Goal: Task Accomplishment & Management: Use online tool/utility

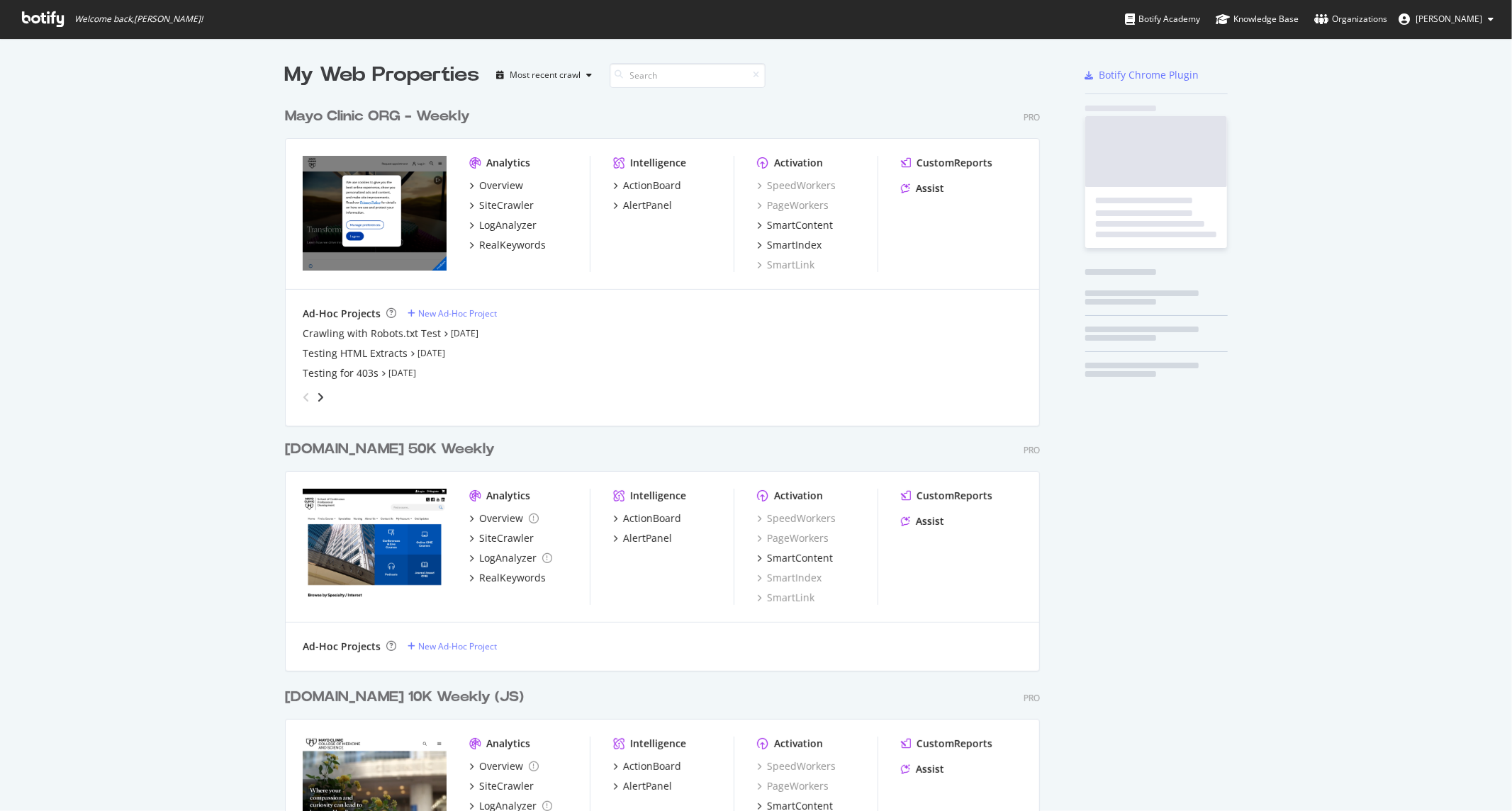
scroll to position [2013, 754]
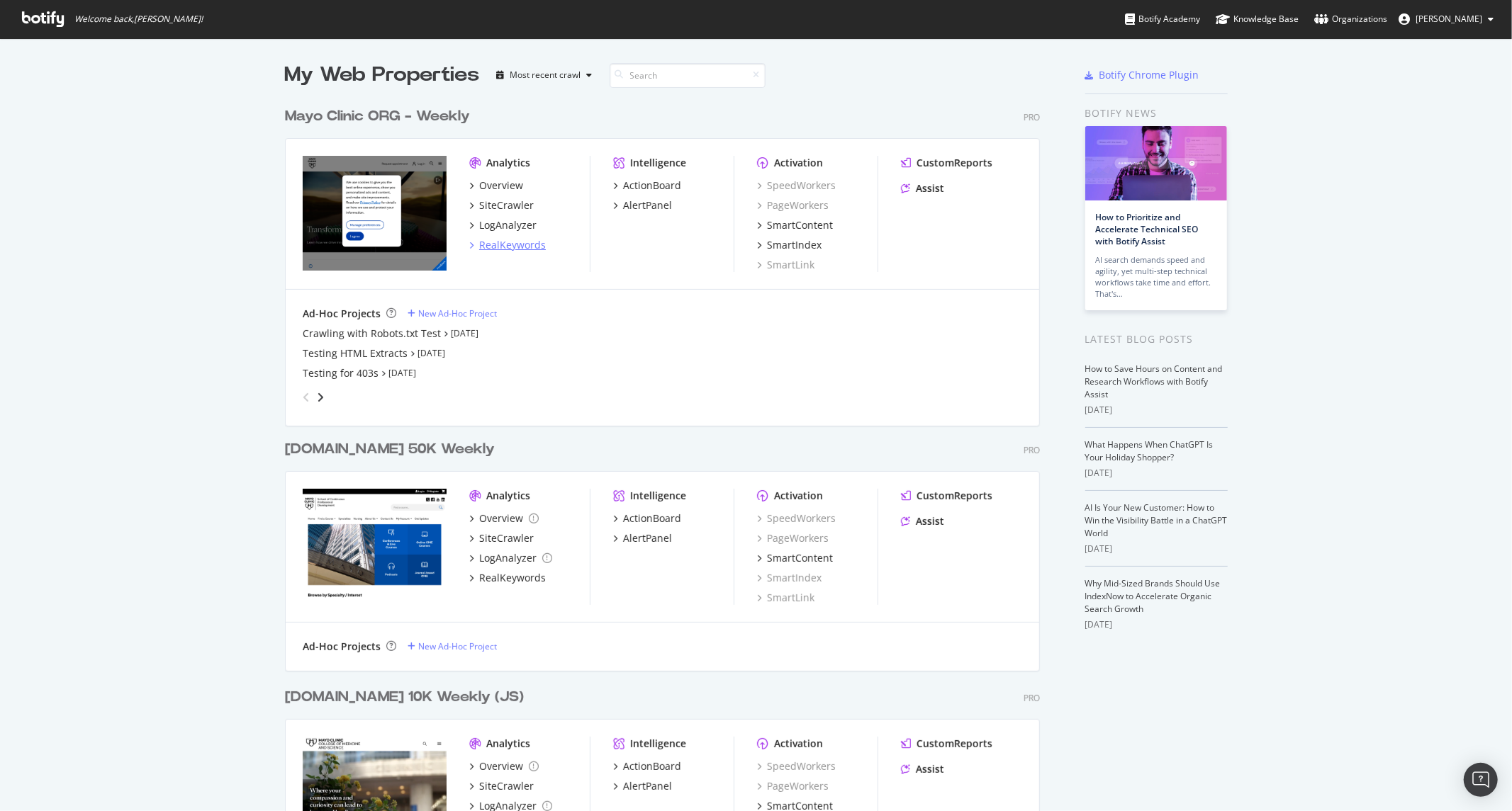
click at [502, 246] on div "RealKeywords" at bounding box center [513, 244] width 67 height 14
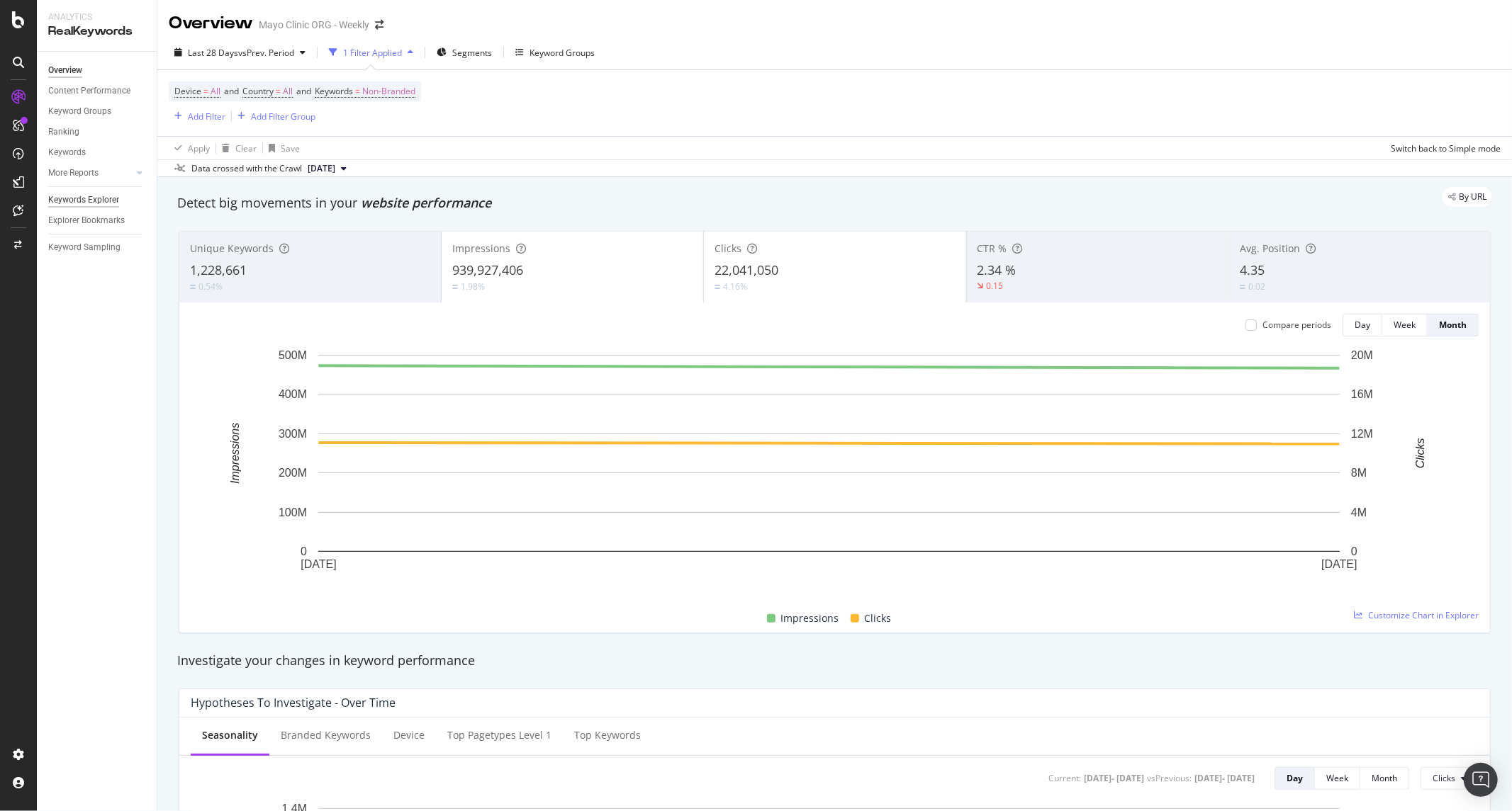
click at [96, 206] on div "Keywords Explorer" at bounding box center [84, 200] width 71 height 15
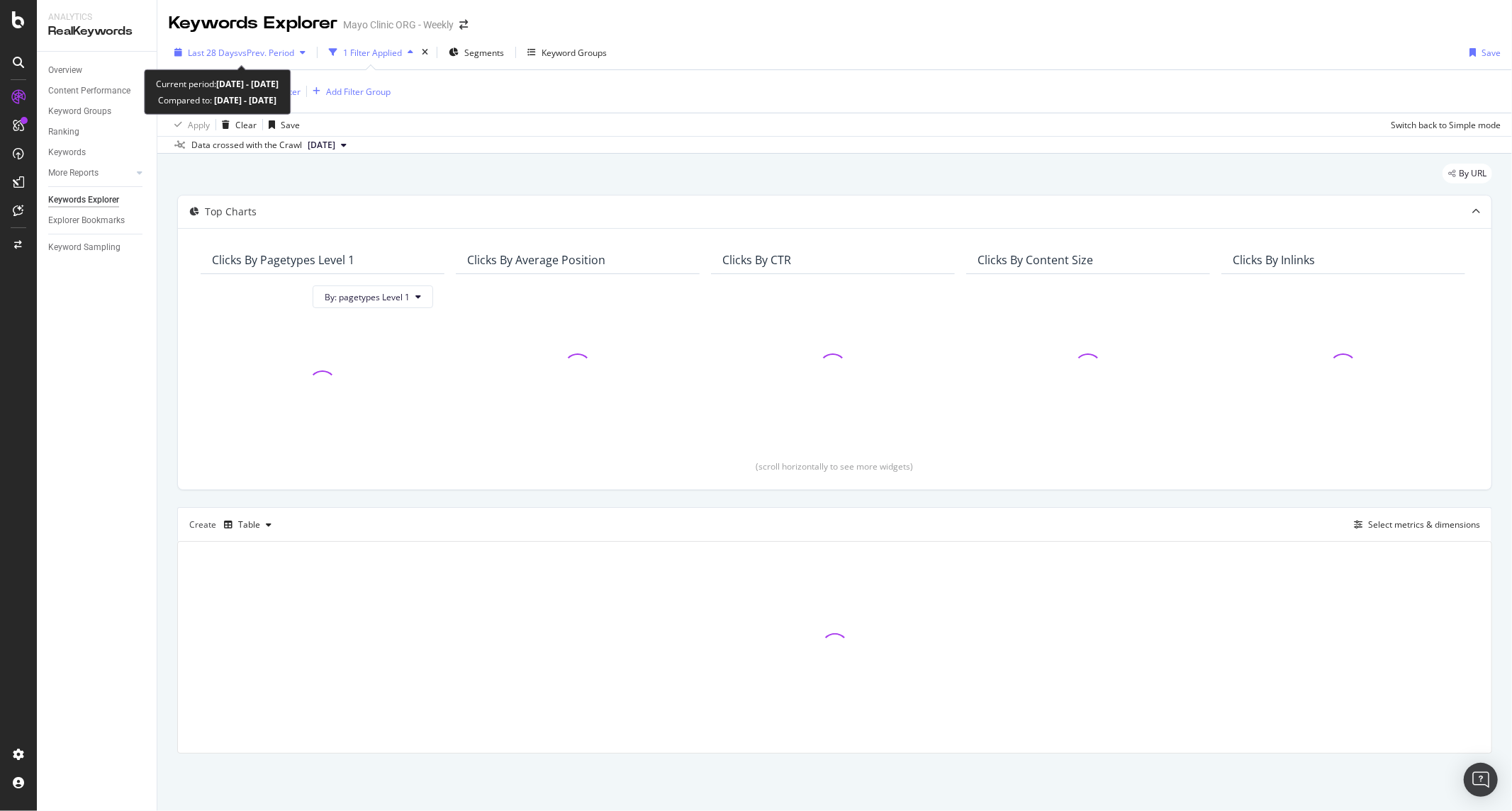
click at [257, 47] on span "vs Prev. Period" at bounding box center [266, 53] width 56 height 12
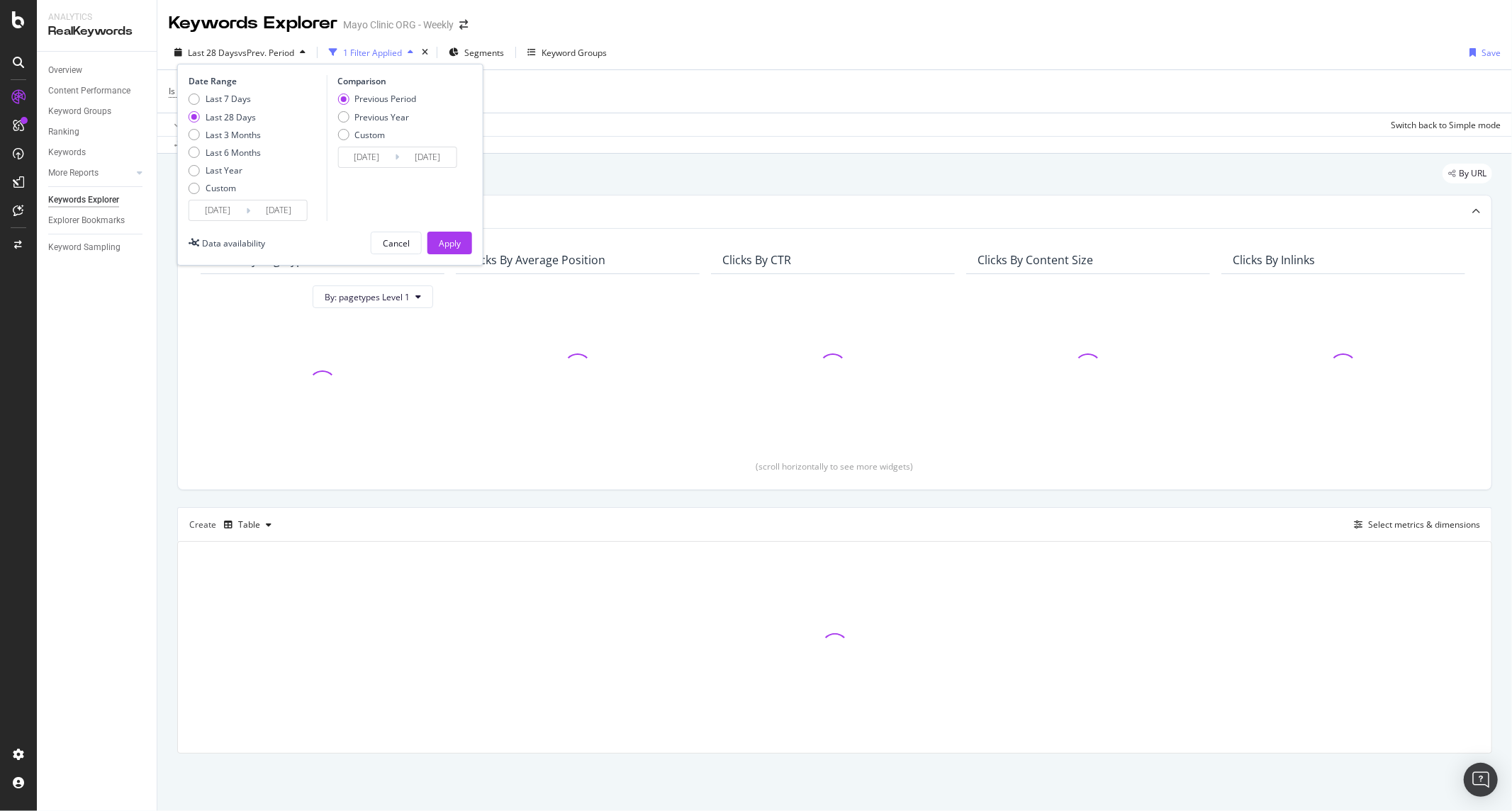
click at [224, 216] on input "[DATE]" at bounding box center [217, 210] width 57 height 20
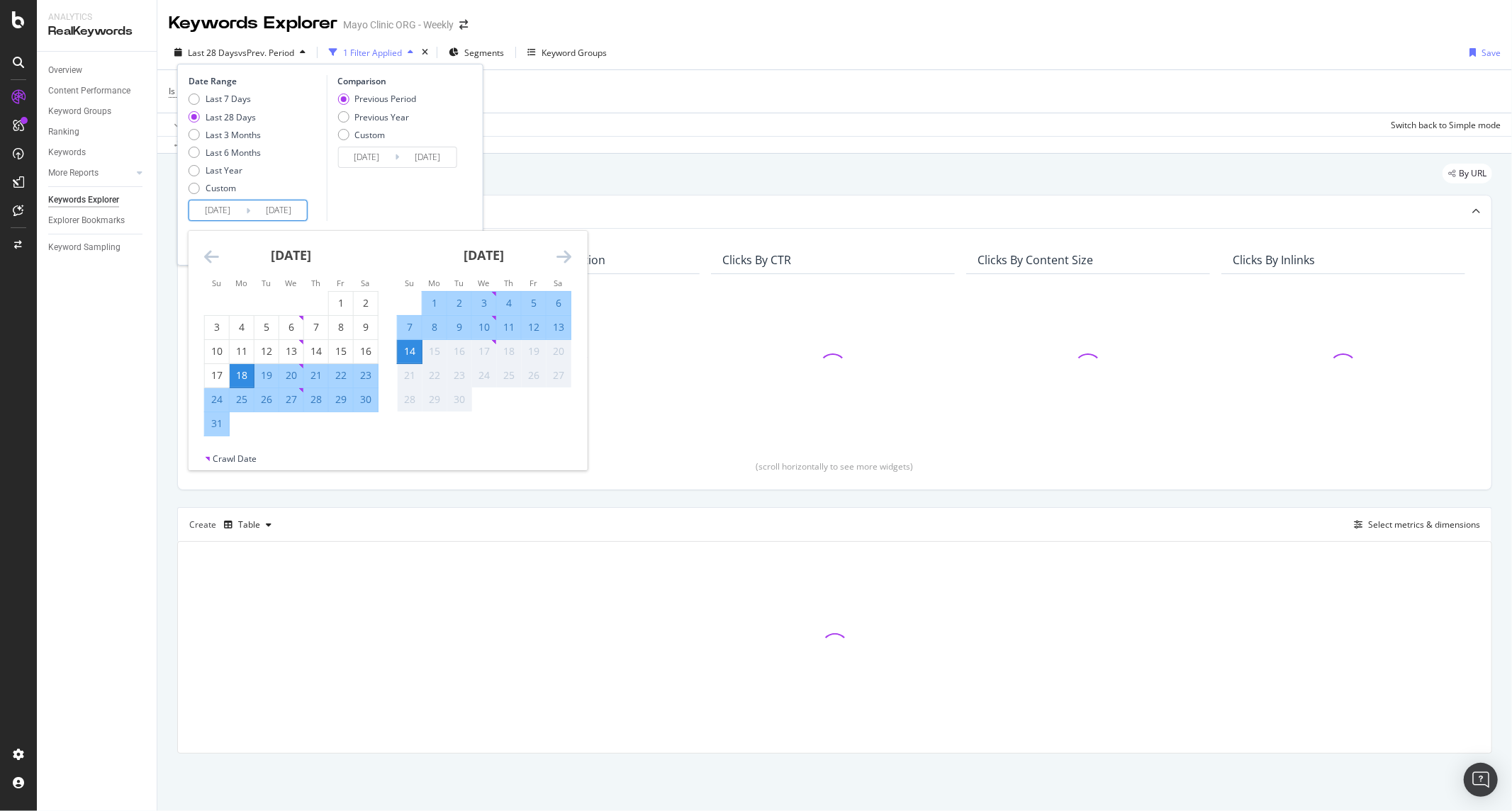
click at [213, 250] on icon "Move backward to switch to the previous month." at bounding box center [211, 256] width 15 height 17
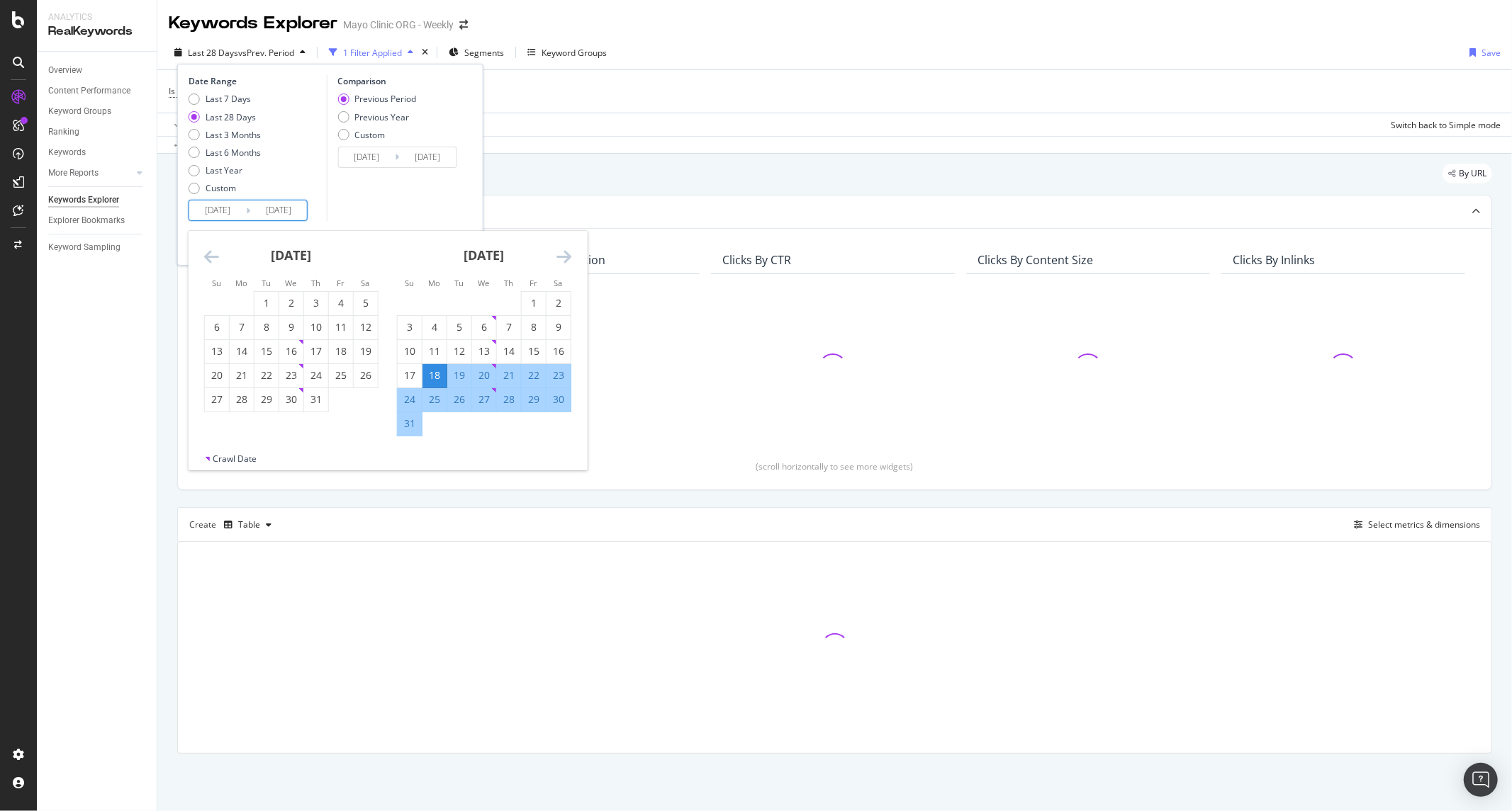
click at [213, 250] on icon "Move backward to switch to the previous month." at bounding box center [211, 256] width 15 height 17
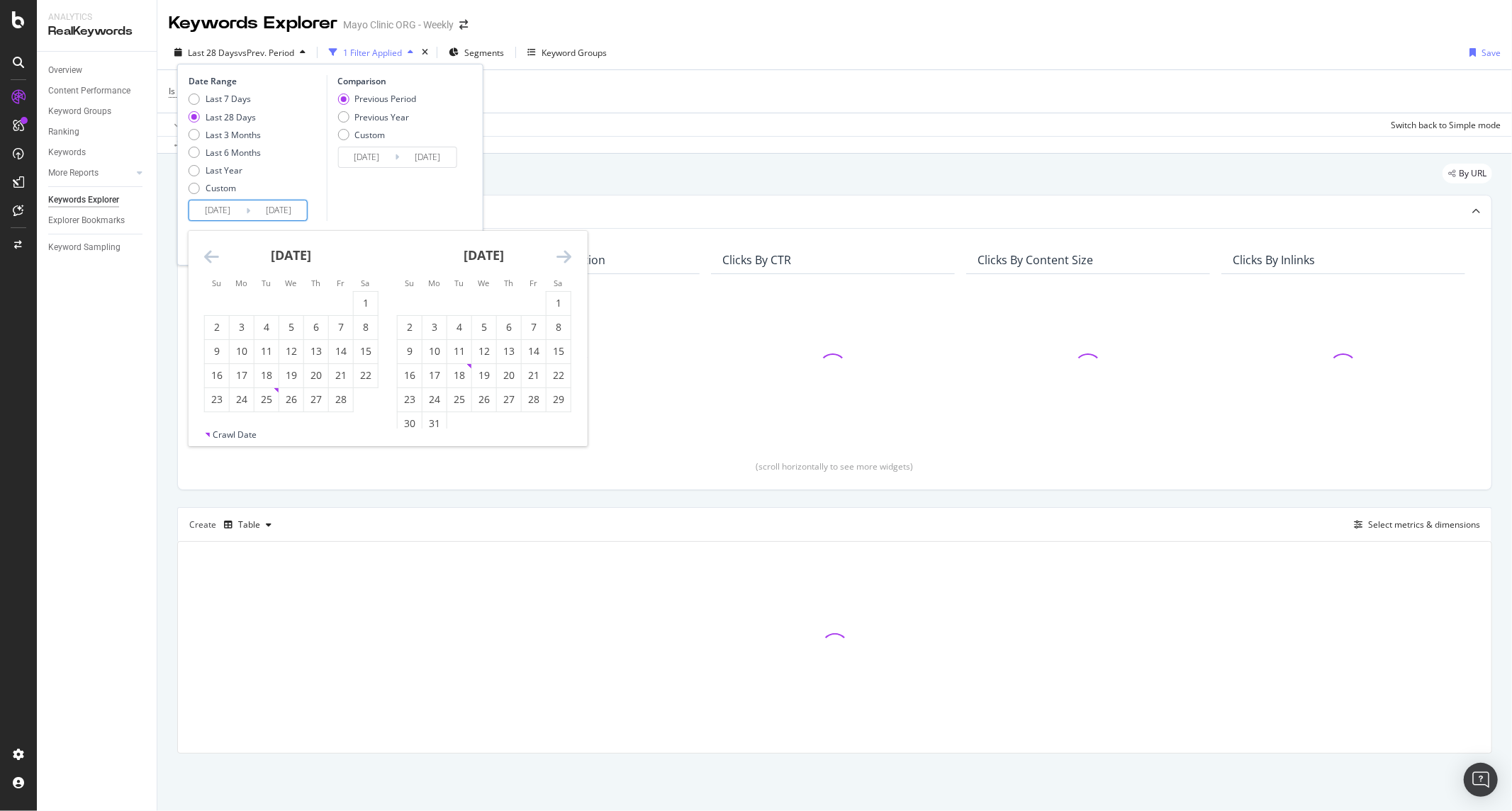
click at [213, 250] on icon "Move backward to switch to the previous month." at bounding box center [211, 256] width 15 height 17
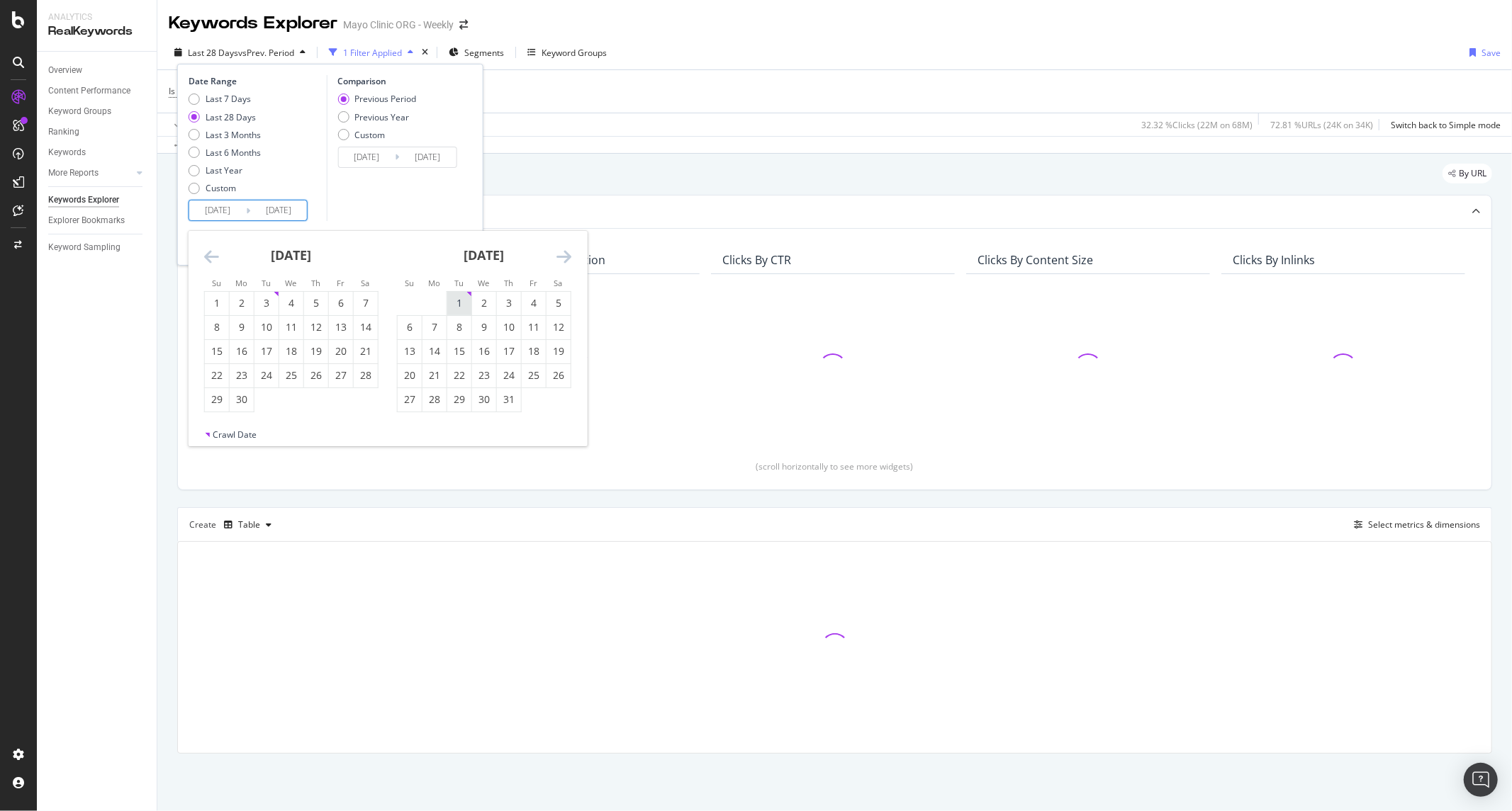
click at [468, 298] on div "1" at bounding box center [459, 303] width 24 height 14
type input "[DATE]"
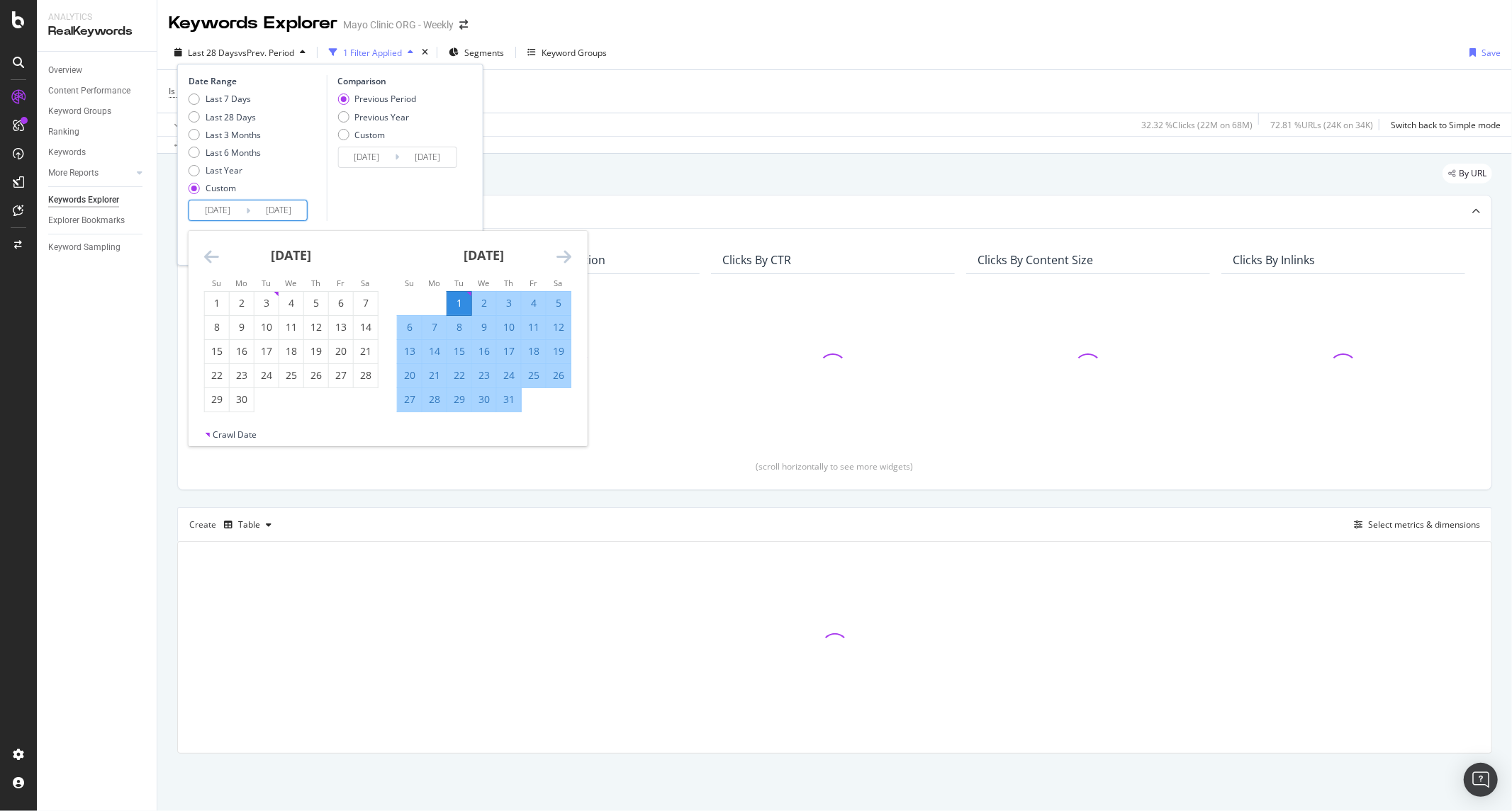
click at [565, 261] on icon "Move forward to switch to the next month." at bounding box center [564, 256] width 15 height 17
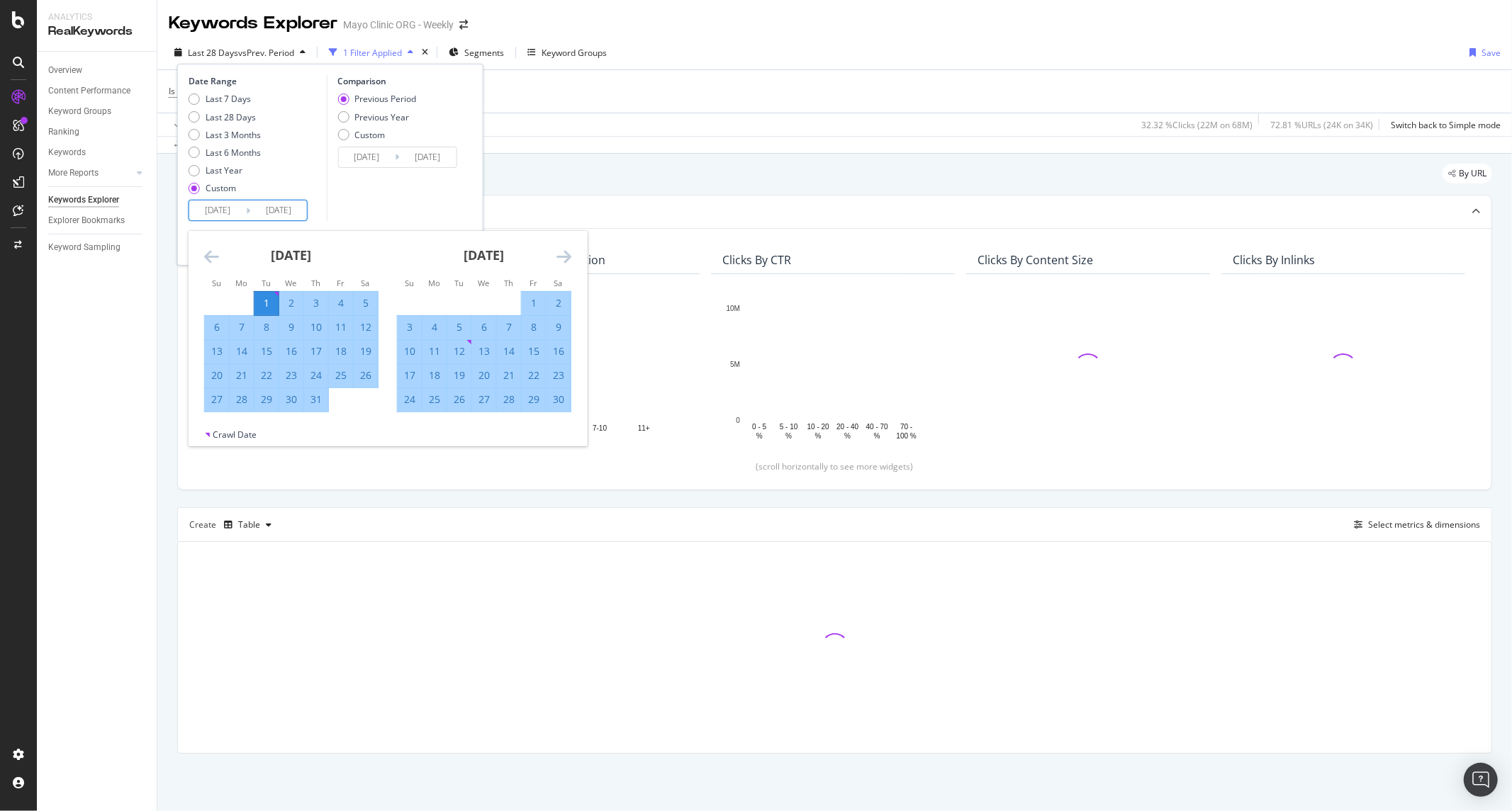
click at [565, 261] on icon "Move forward to switch to the next month." at bounding box center [564, 256] width 15 height 17
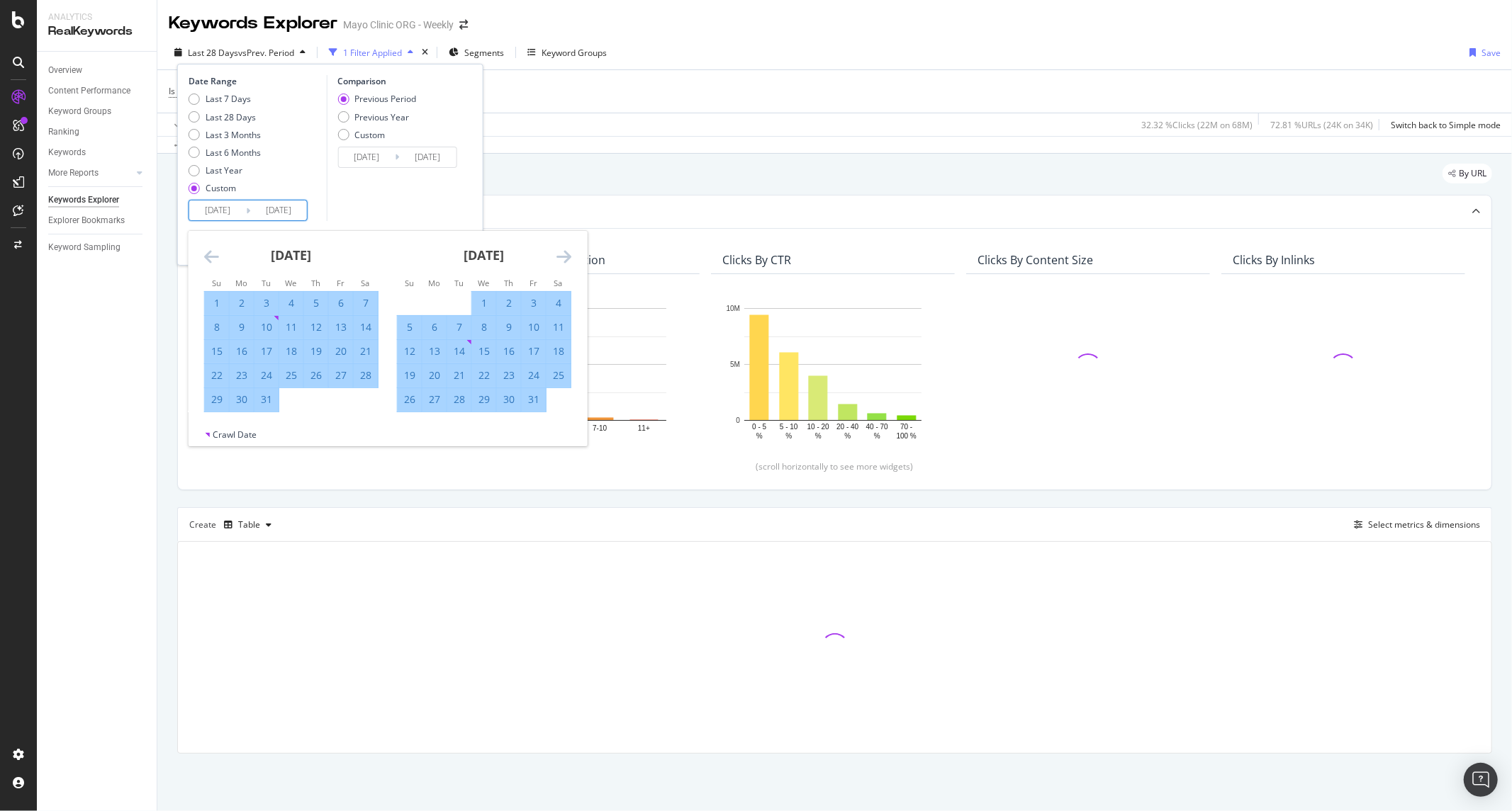
click at [565, 261] on icon "Move forward to switch to the next month." at bounding box center [564, 256] width 15 height 17
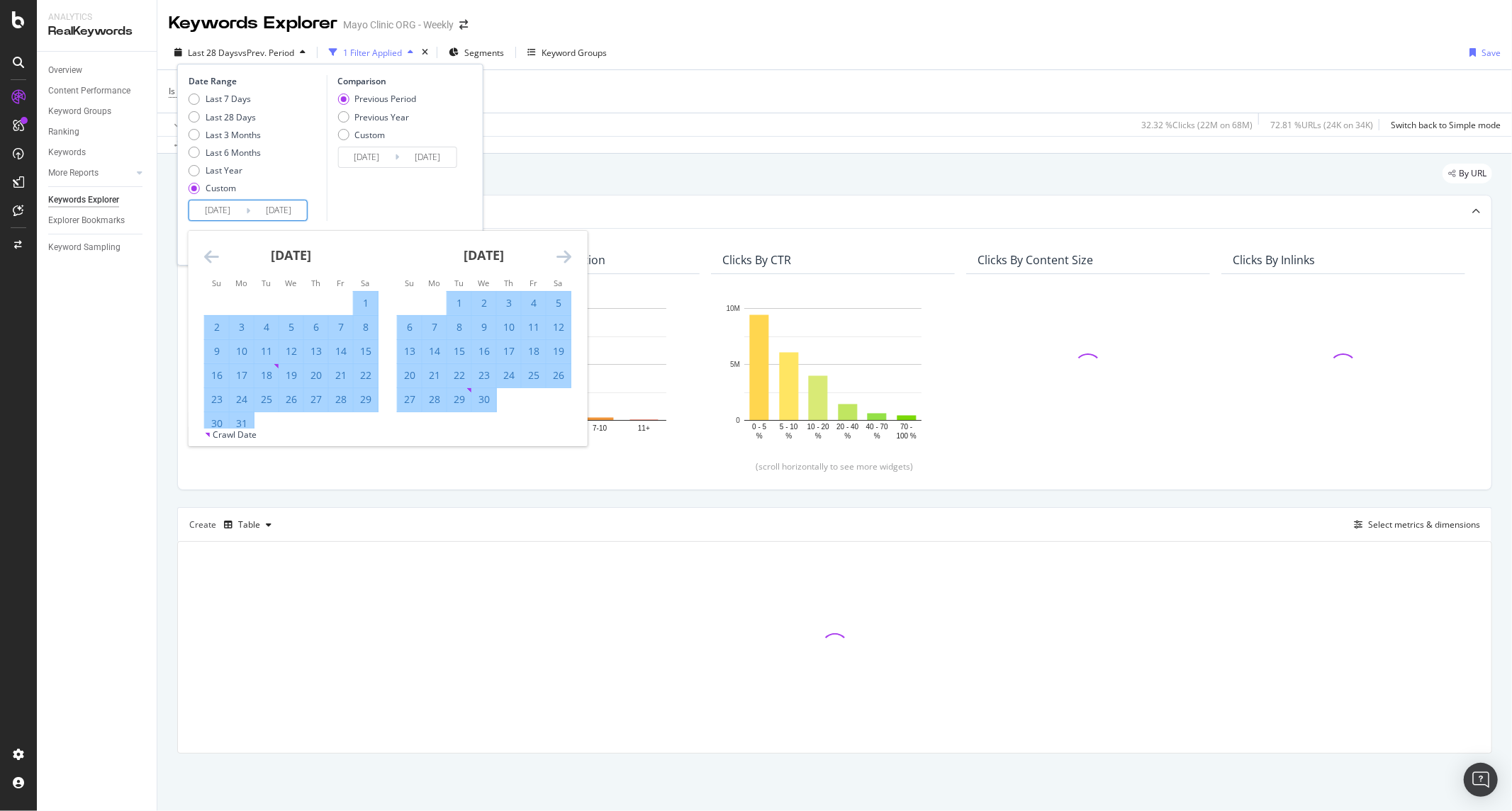
click at [565, 261] on icon "Move forward to switch to the next month." at bounding box center [564, 256] width 15 height 17
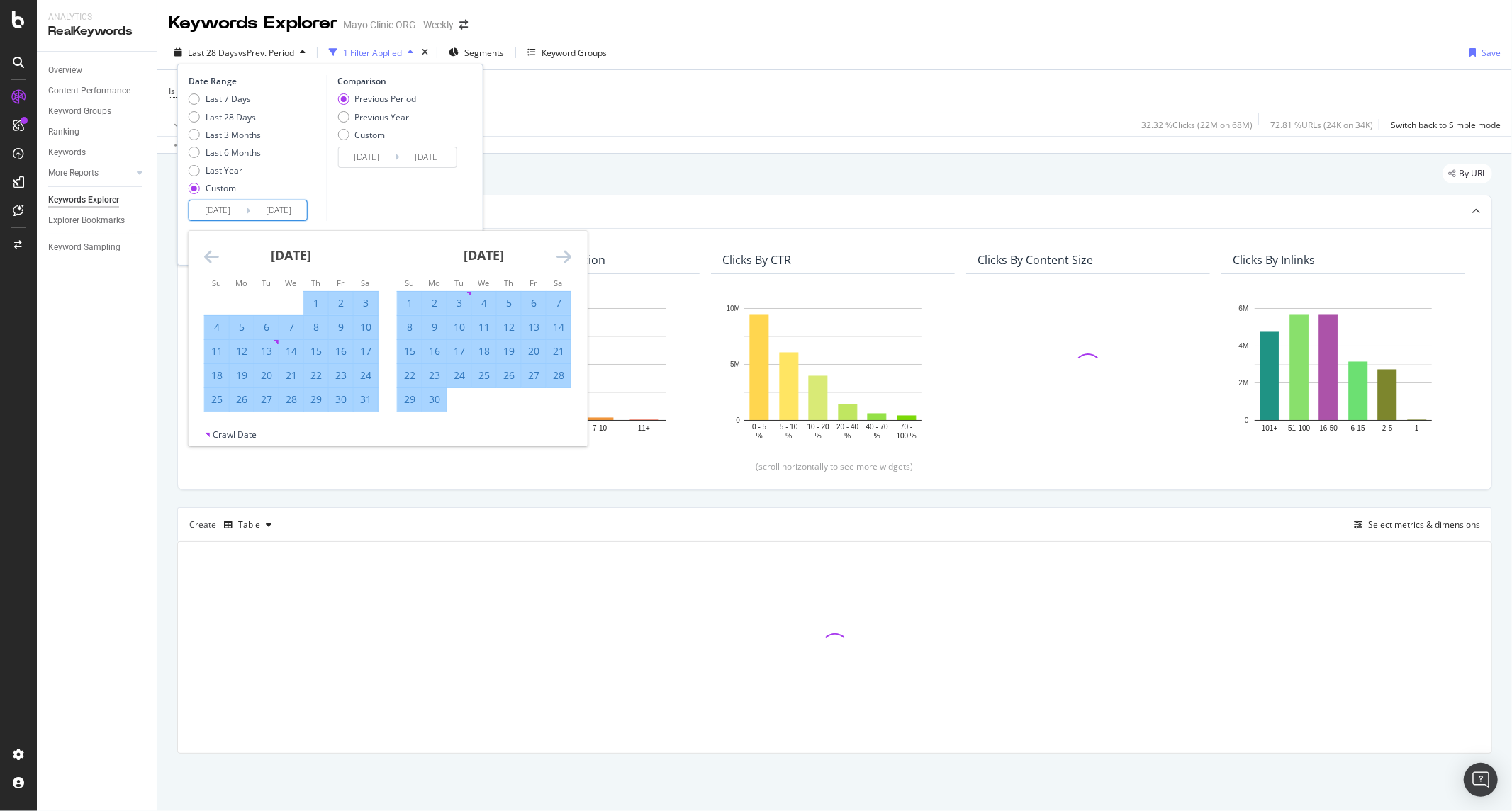
click at [565, 261] on icon "Move forward to switch to the next month." at bounding box center [564, 256] width 15 height 17
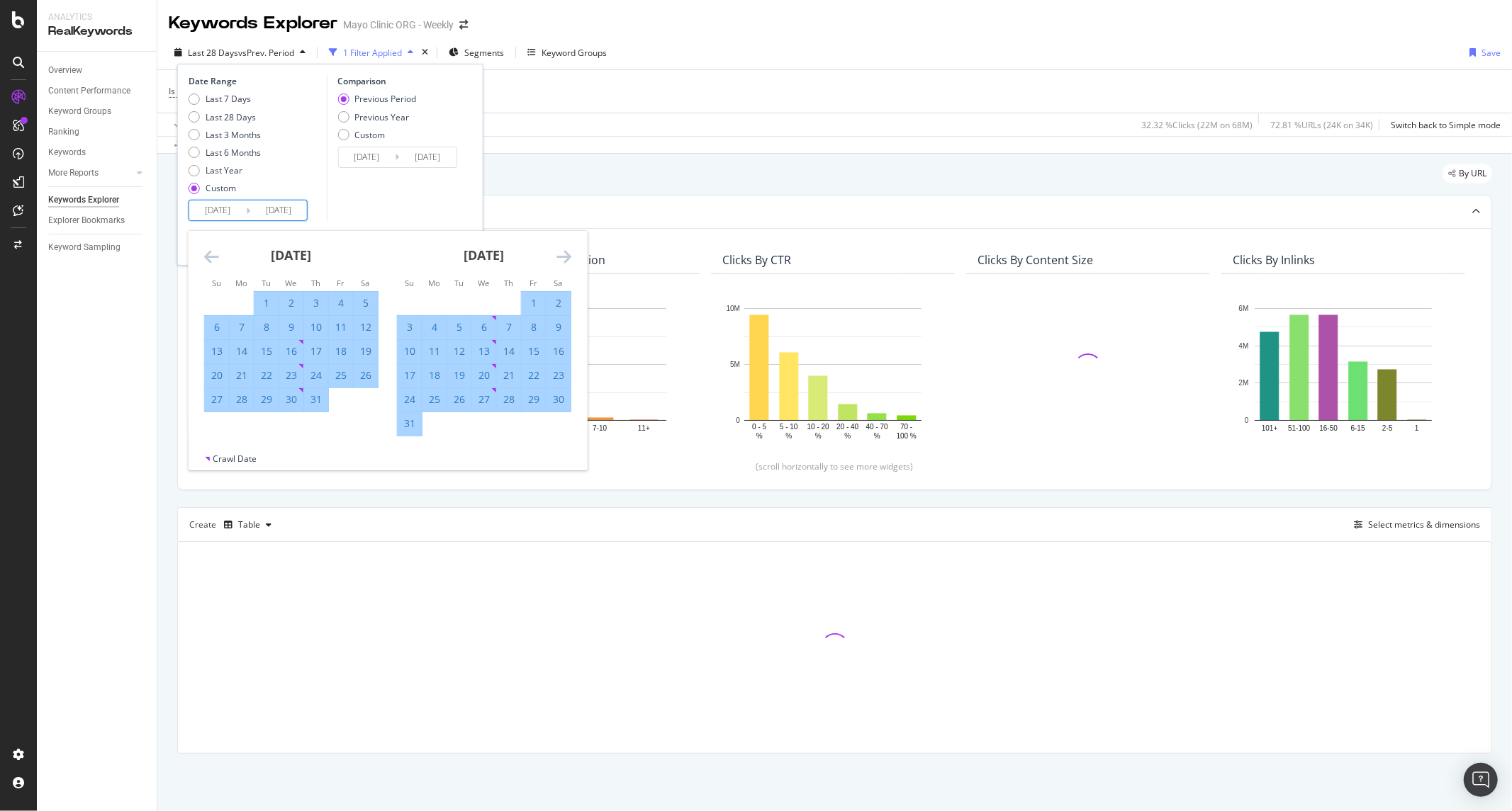
click at [565, 261] on icon "Move forward to switch to the next month." at bounding box center [564, 256] width 15 height 17
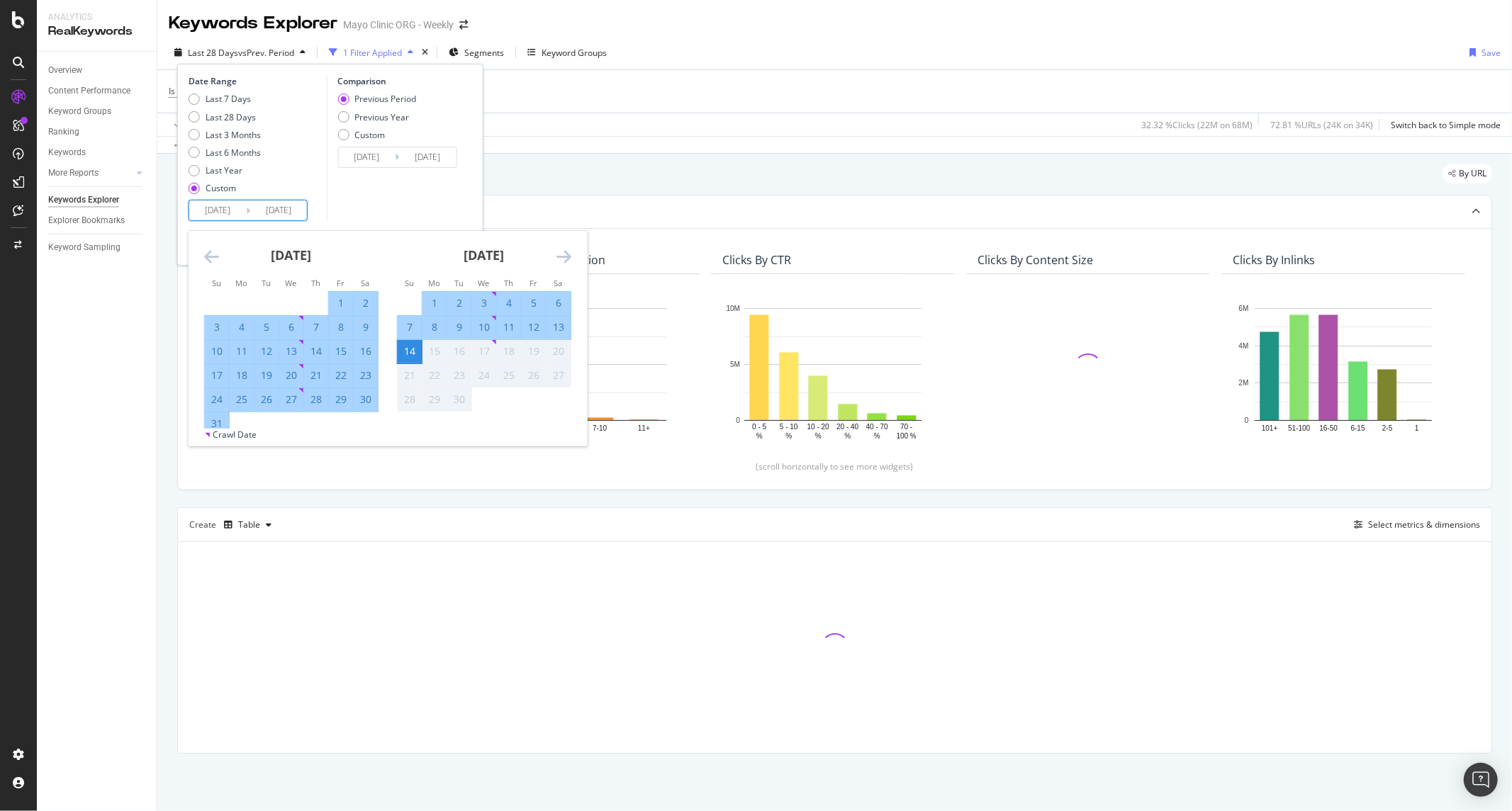
click at [565, 260] on icon "Move forward to switch to the next month." at bounding box center [564, 256] width 15 height 17
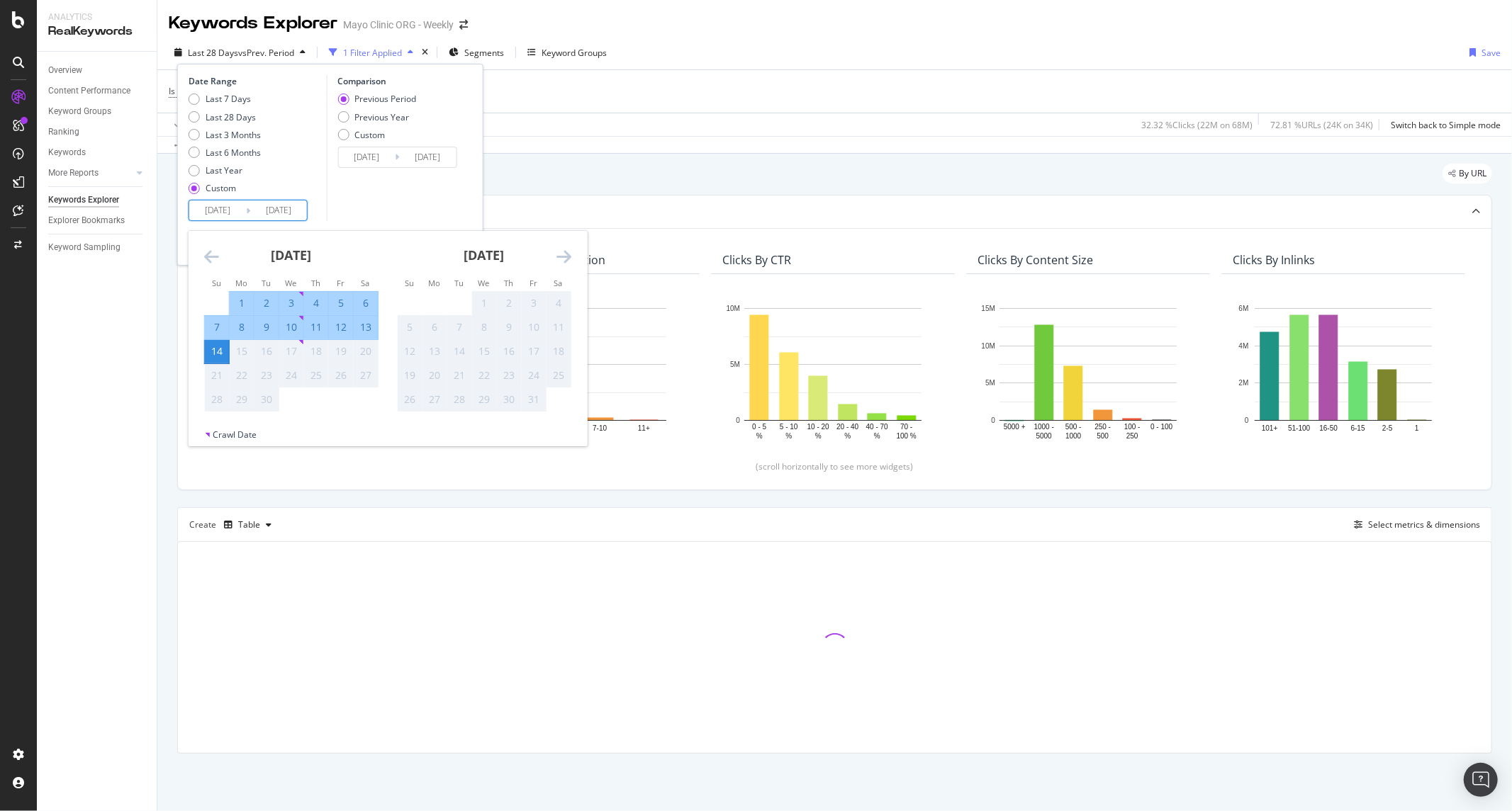
click at [211, 262] on icon "Move backward to switch to the previous month." at bounding box center [211, 256] width 15 height 17
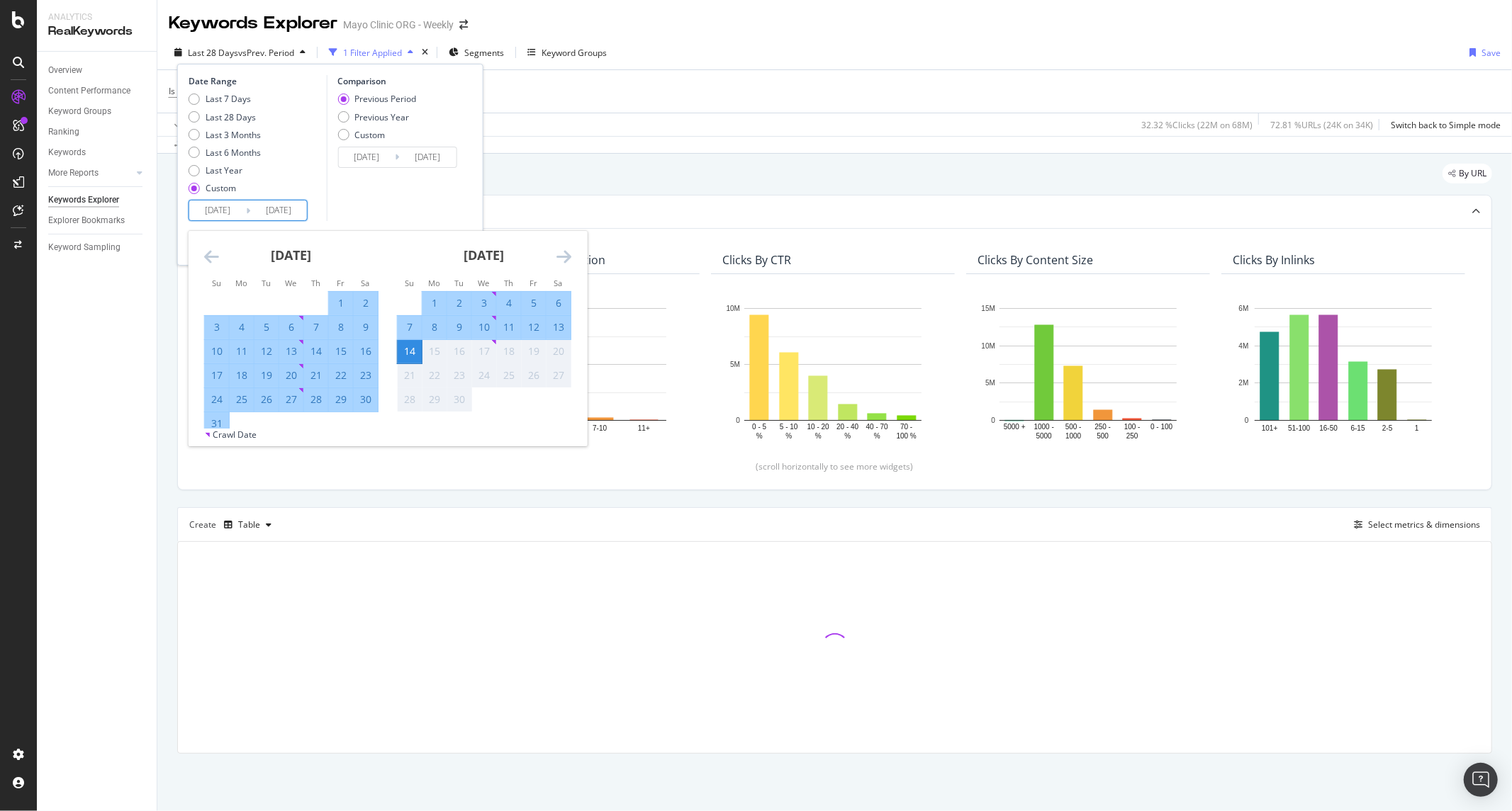
click at [209, 421] on div "31" at bounding box center [217, 423] width 24 height 14
type input "[DATE]"
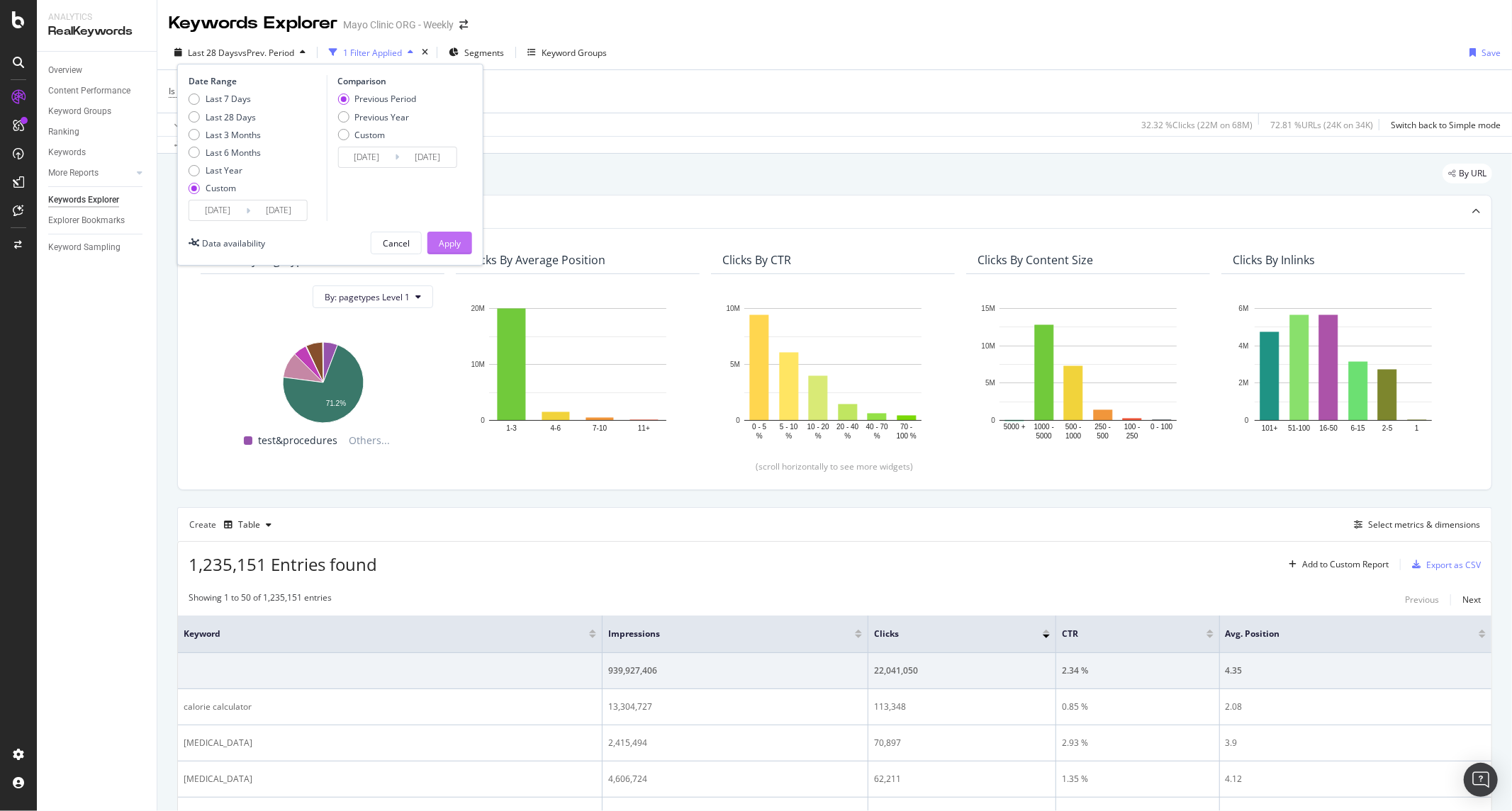
click at [439, 244] on div "Apply" at bounding box center [450, 243] width 22 height 12
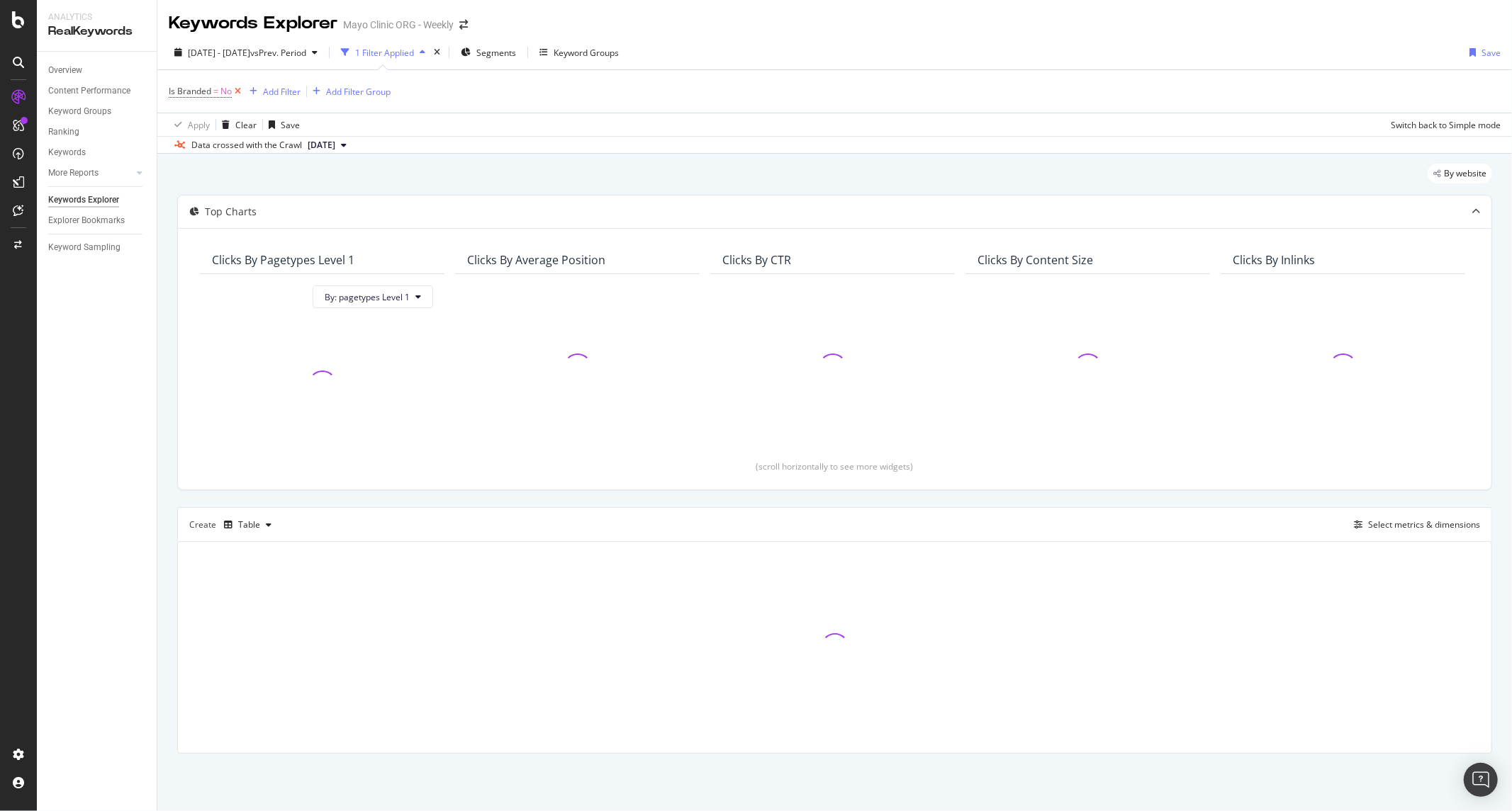
click at [242, 90] on icon at bounding box center [238, 91] width 12 height 14
click at [198, 96] on div "Add Filter" at bounding box center [197, 90] width 57 height 15
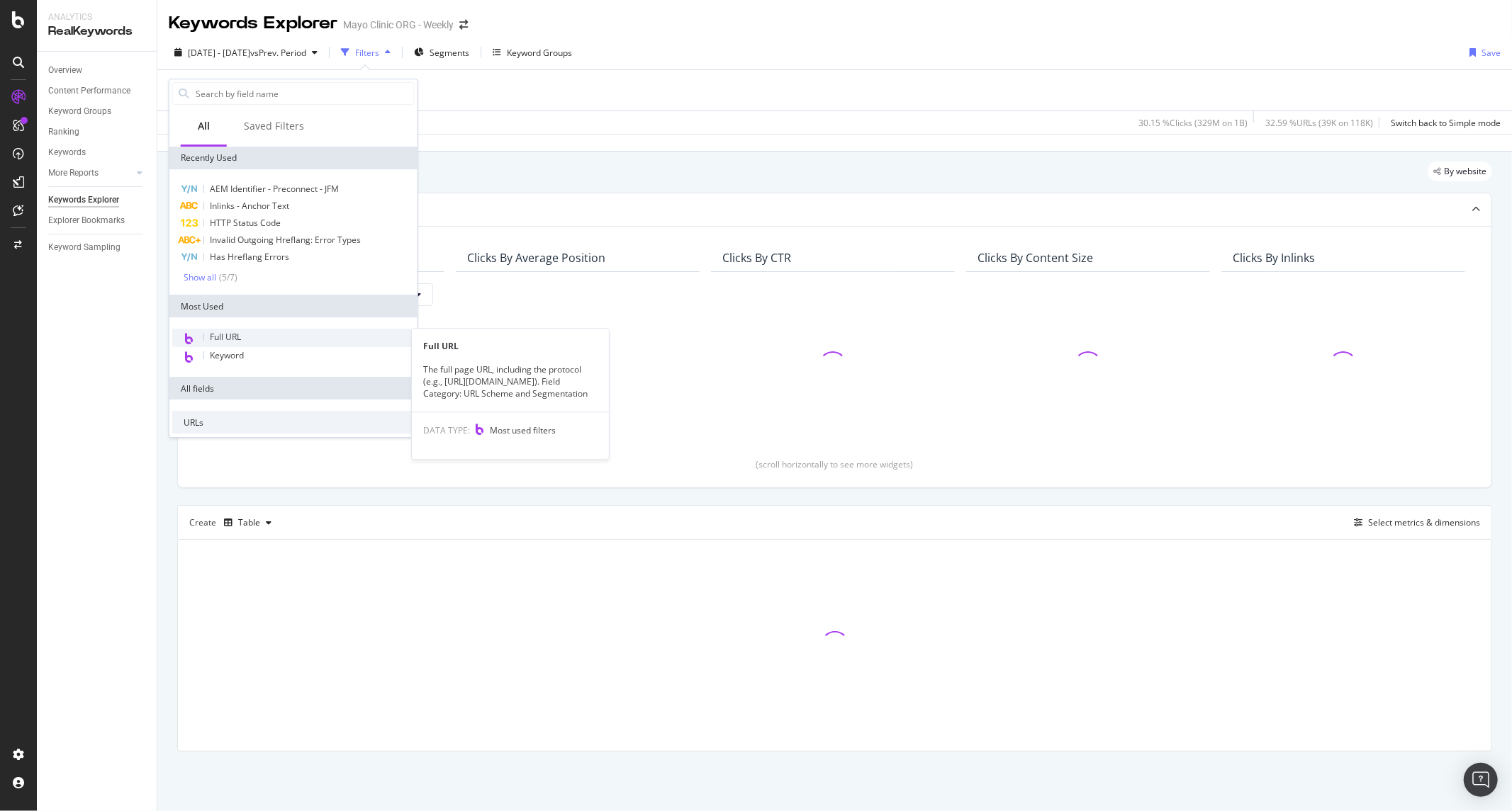
click at [251, 338] on div "Full URL" at bounding box center [294, 338] width 242 height 18
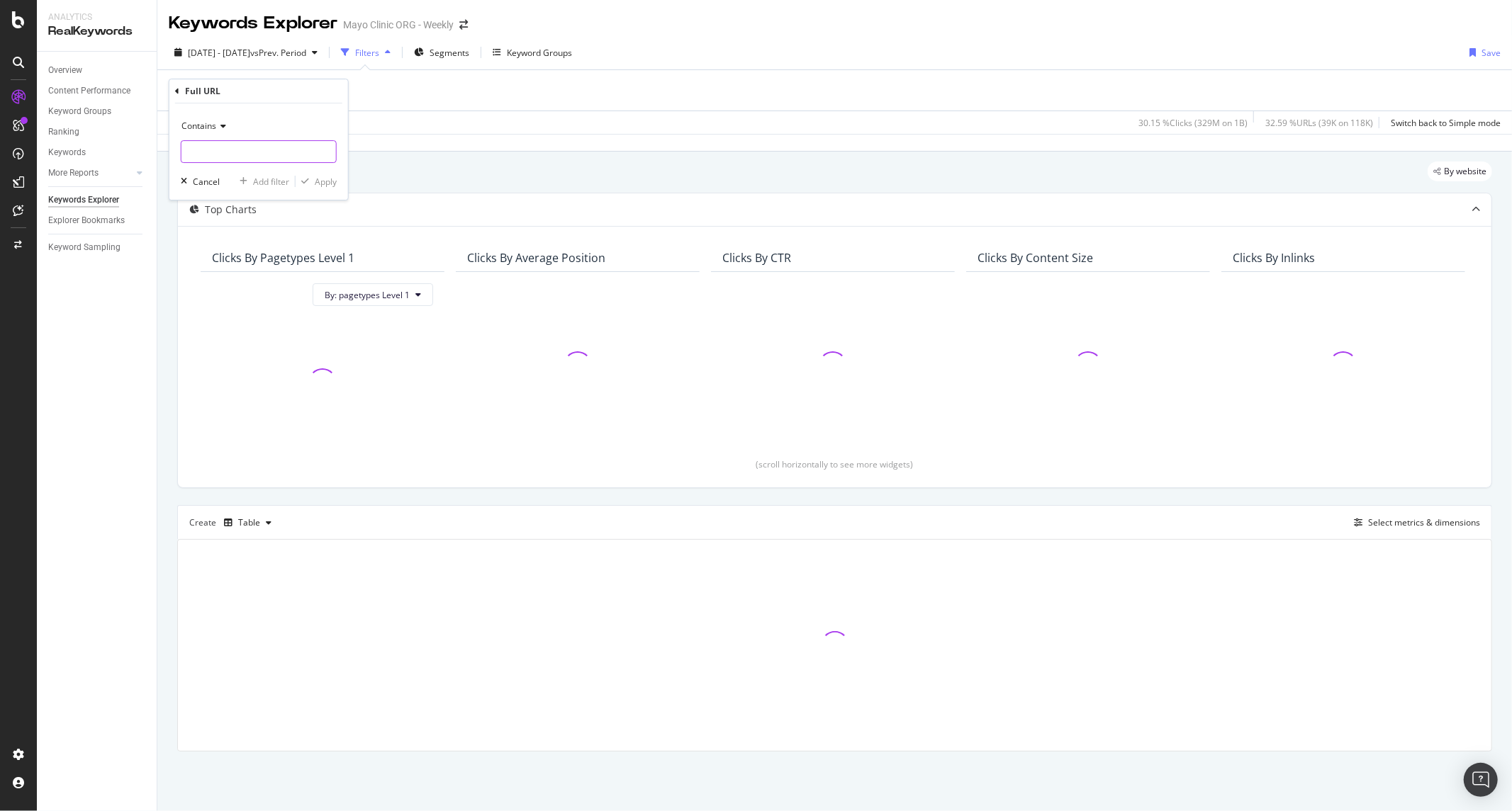
click at [260, 146] on input "text" at bounding box center [258, 151] width 154 height 23
paste input "[URL][DOMAIN_NAME]"
type input "[URL][DOMAIN_NAME]"
click at [322, 183] on div "Apply" at bounding box center [326, 181] width 22 height 12
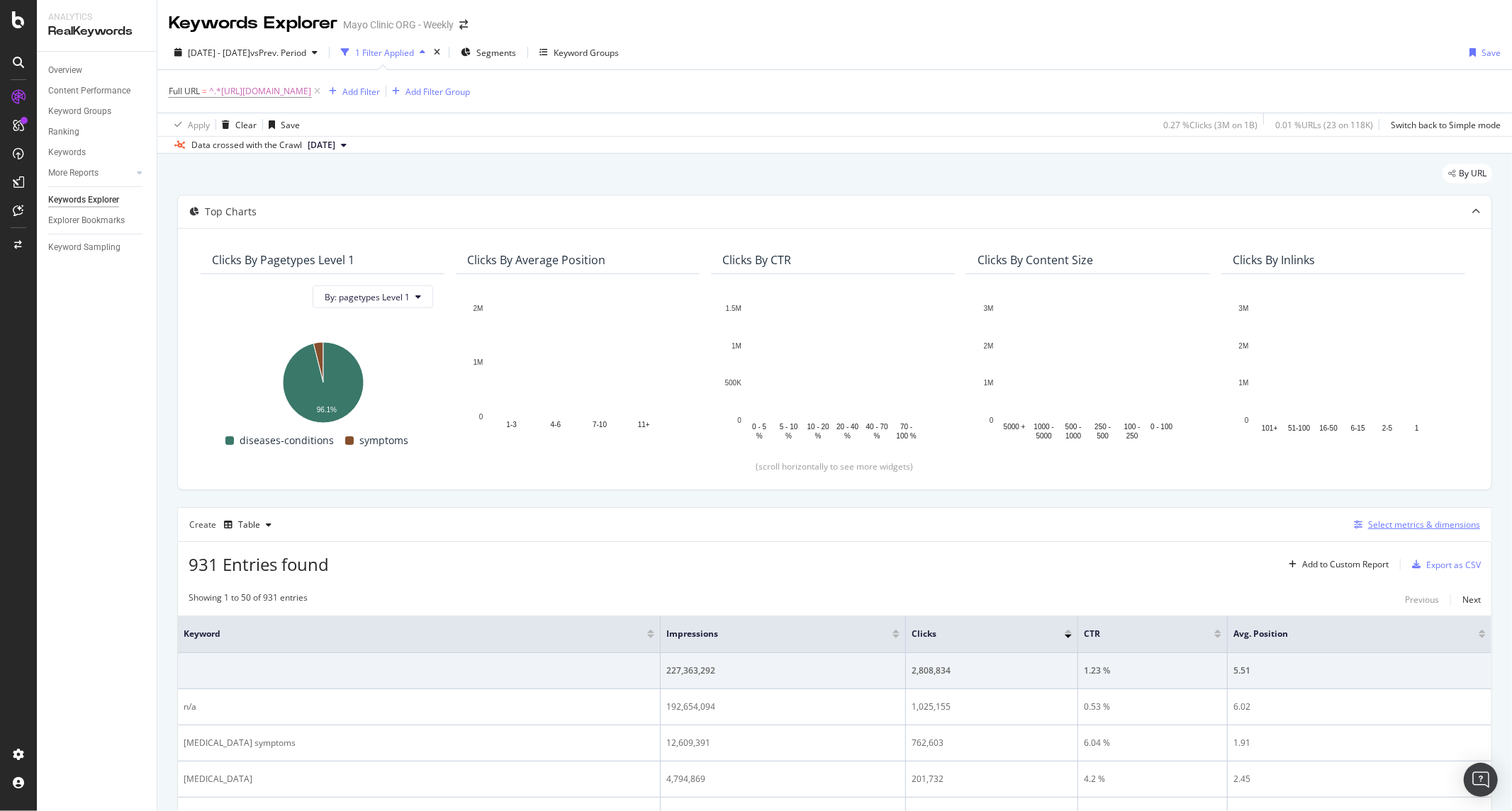
click at [1369, 523] on div "Select metrics & dimensions" at bounding box center [1424, 525] width 112 height 12
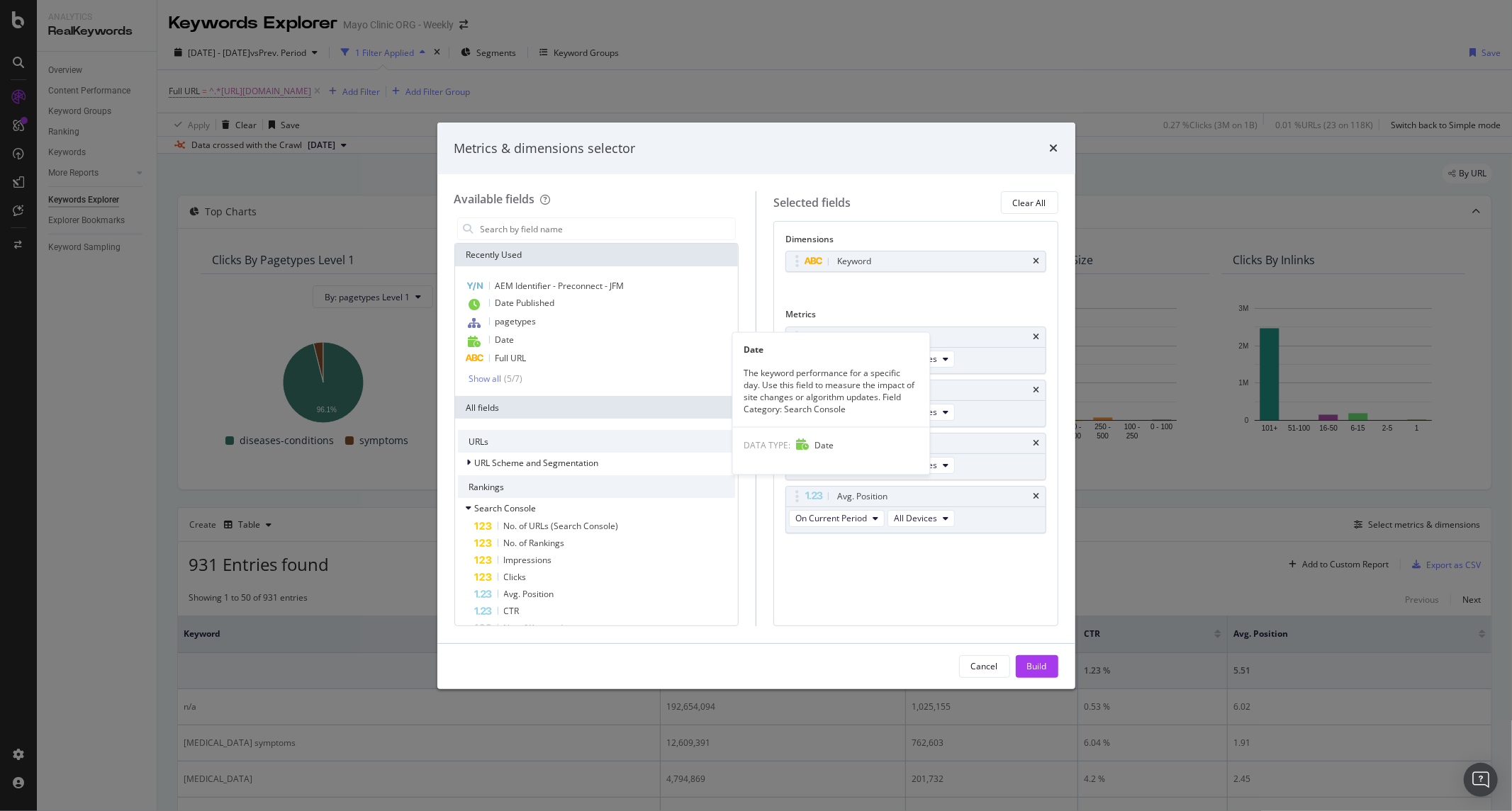
click at [513, 345] on span "Date" at bounding box center [505, 340] width 19 height 12
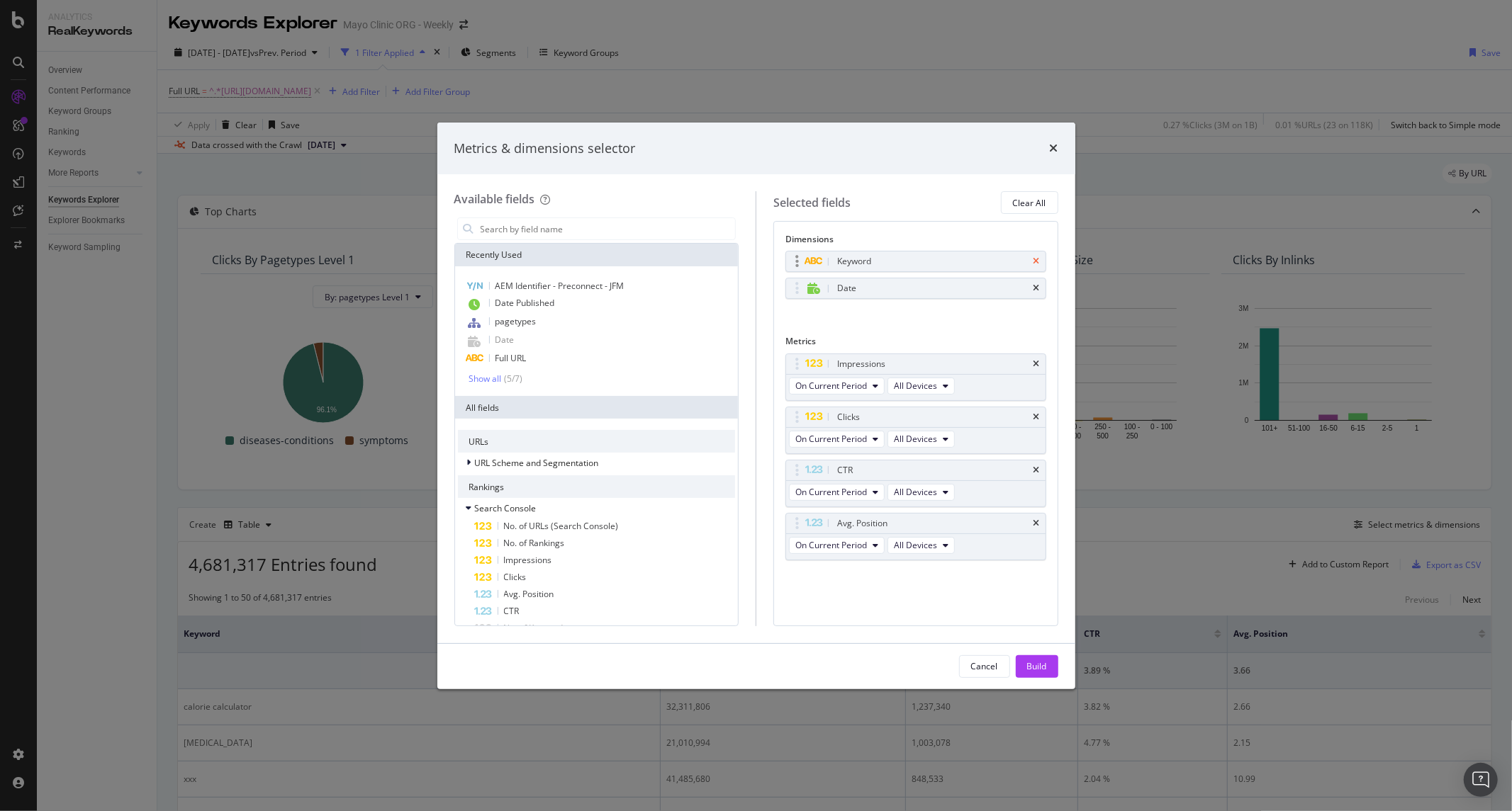
click at [1035, 263] on icon "times" at bounding box center [1037, 261] width 7 height 9
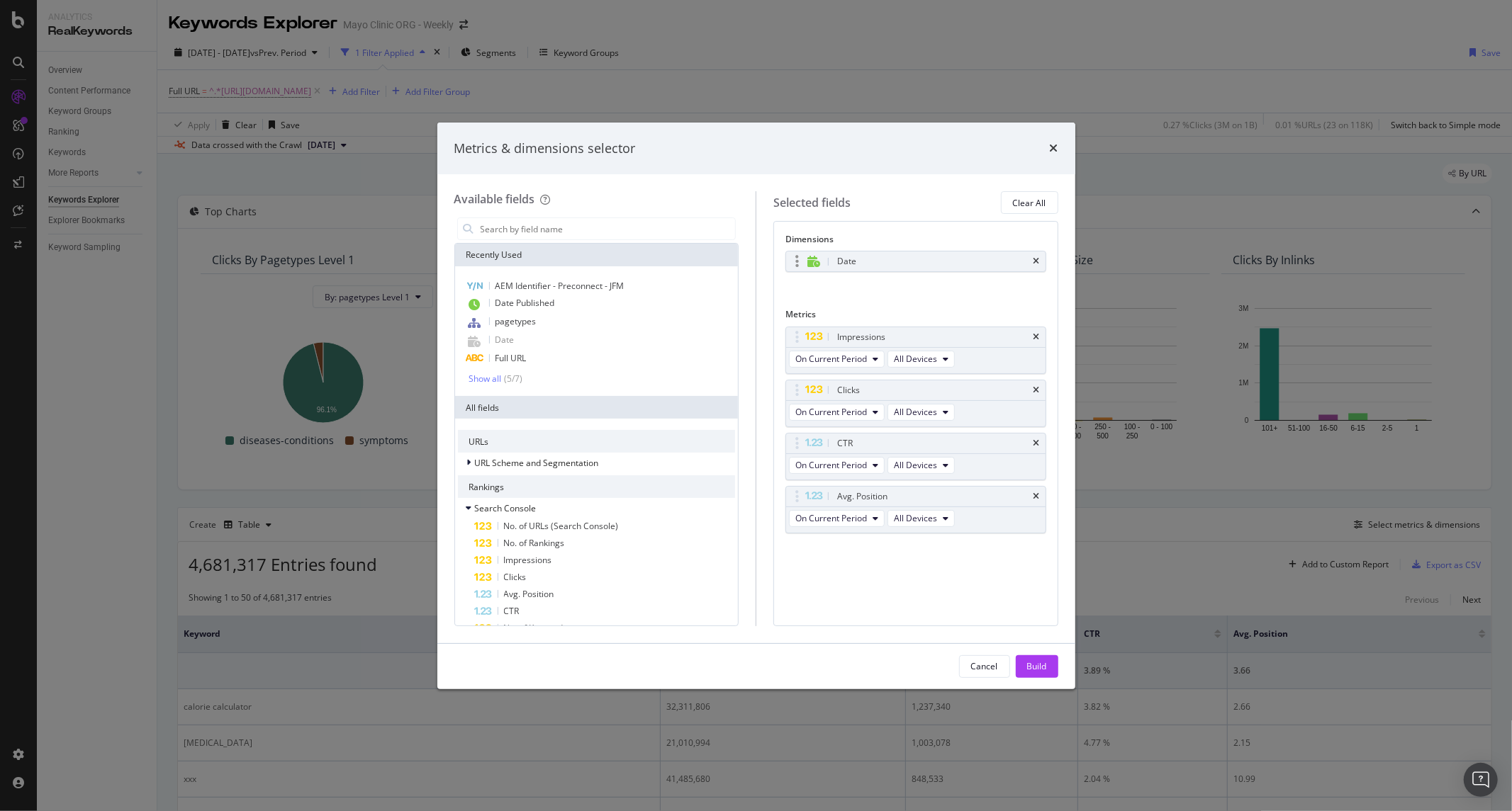
click at [869, 263] on div "Date" at bounding box center [932, 261] width 196 height 14
click at [811, 262] on icon "modal" at bounding box center [814, 261] width 12 height 11
click at [1038, 336] on icon "times" at bounding box center [1037, 338] width 7 height 9
click at [1038, 390] on icon "times" at bounding box center [1037, 390] width 7 height 9
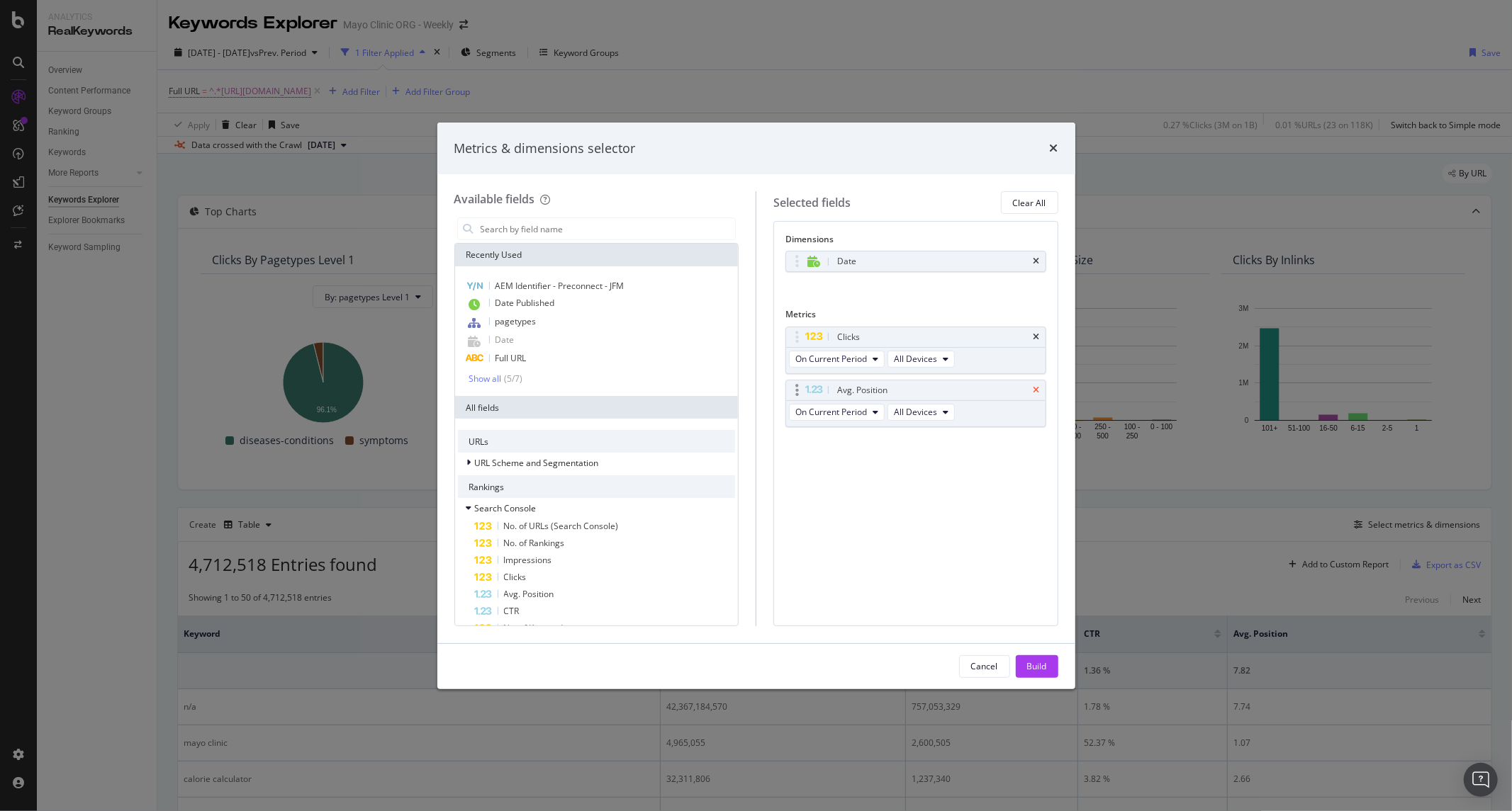
click at [1038, 386] on icon "times" at bounding box center [1037, 390] width 7 height 9
click at [1043, 663] on div "Build" at bounding box center [1037, 666] width 20 height 12
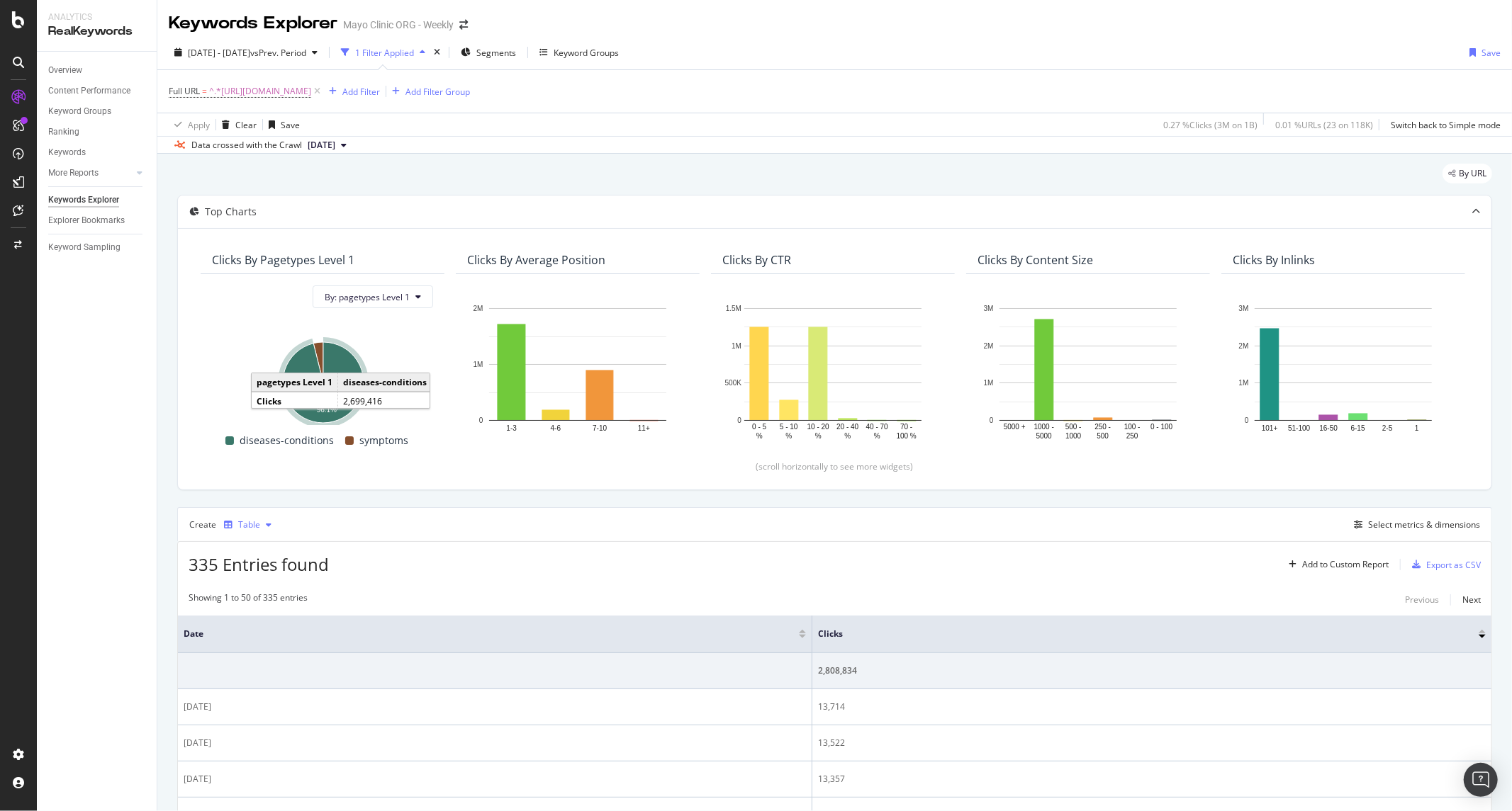
click at [228, 535] on div "Table" at bounding box center [247, 525] width 59 height 21
click at [268, 571] on div "Trend" at bounding box center [264, 573] width 23 height 12
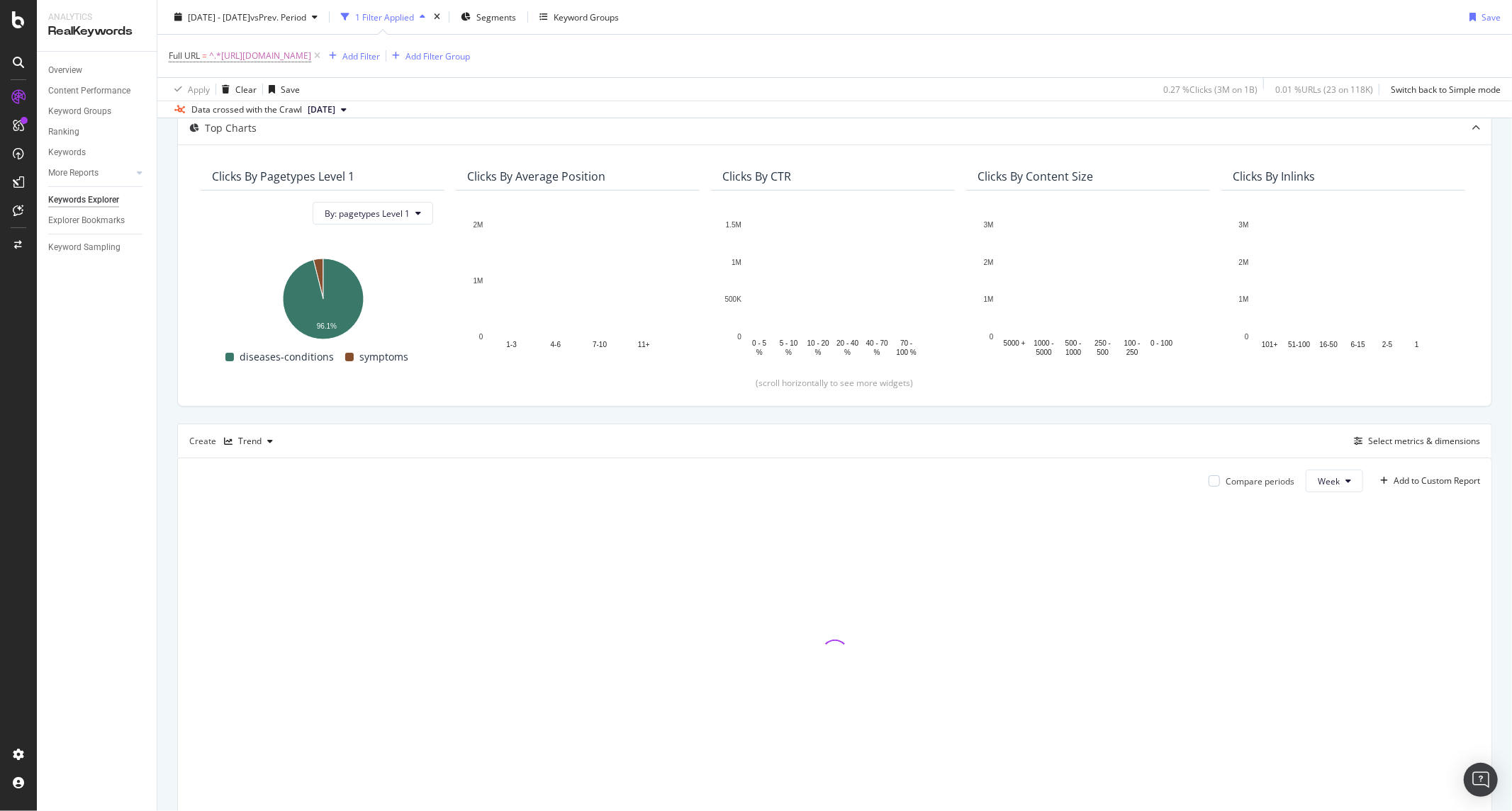
scroll to position [139, 0]
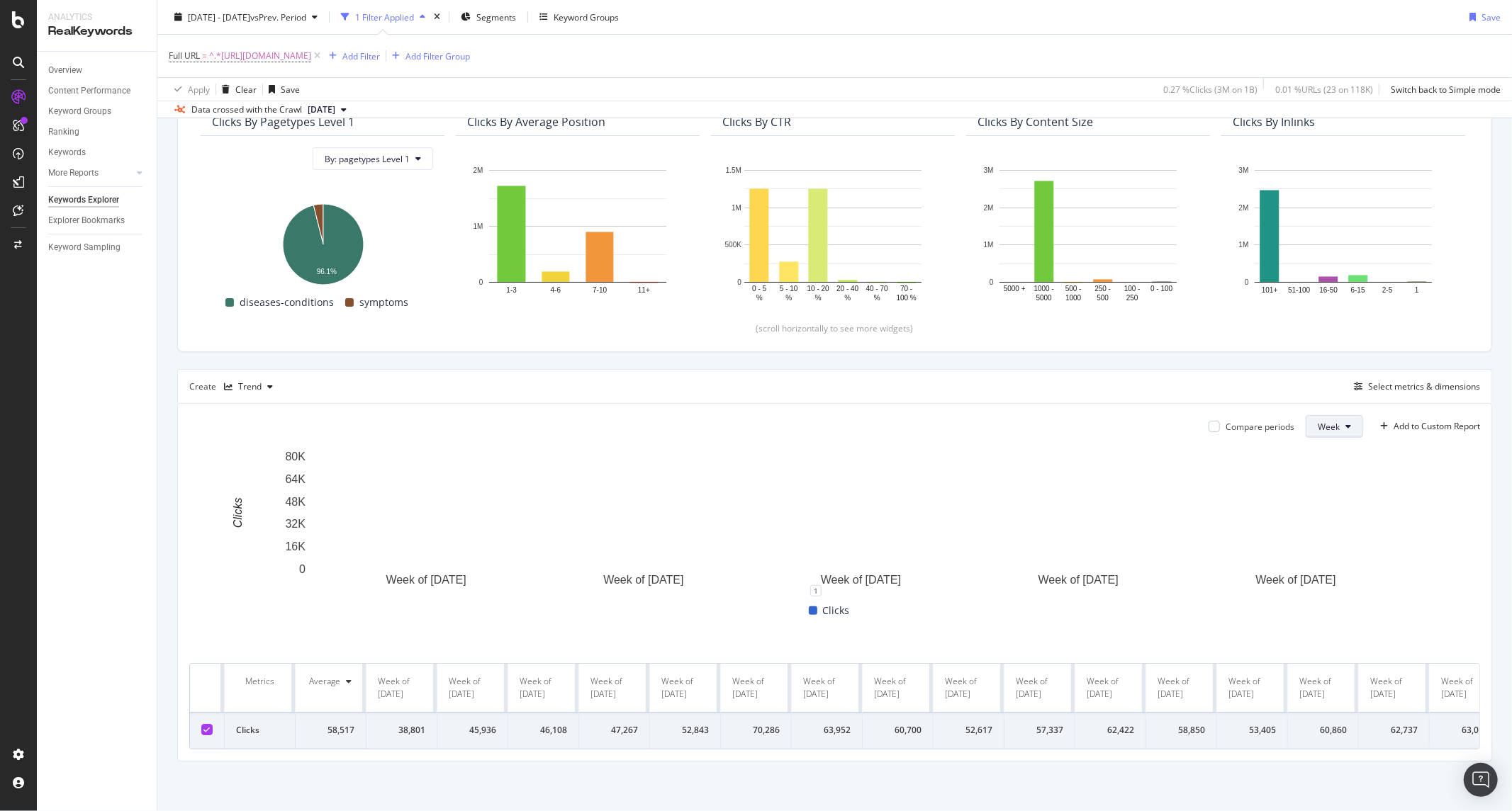
click at [1343, 431] on button "Week" at bounding box center [1334, 426] width 57 height 23
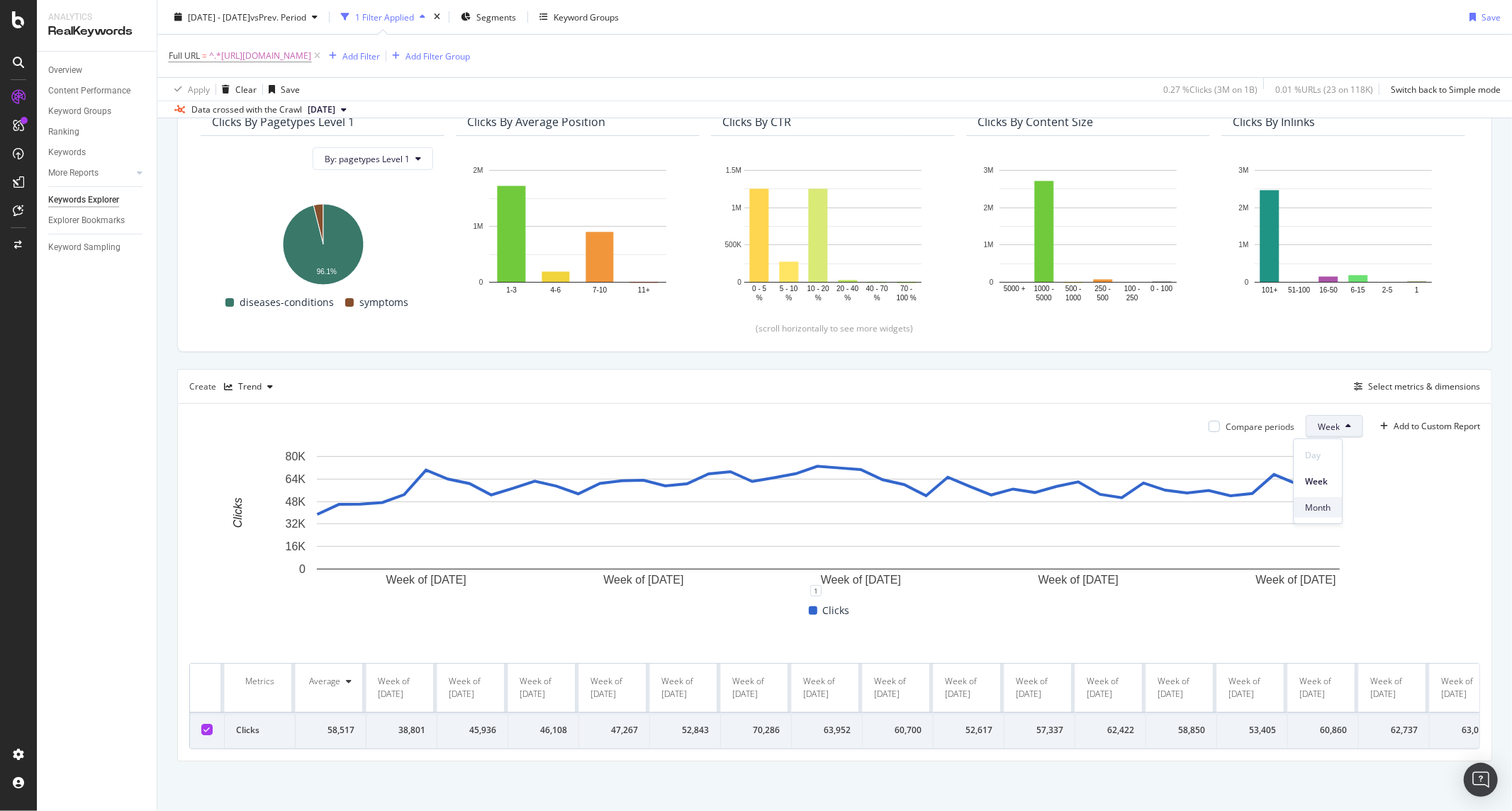
click at [1328, 506] on span "Month" at bounding box center [1317, 507] width 26 height 12
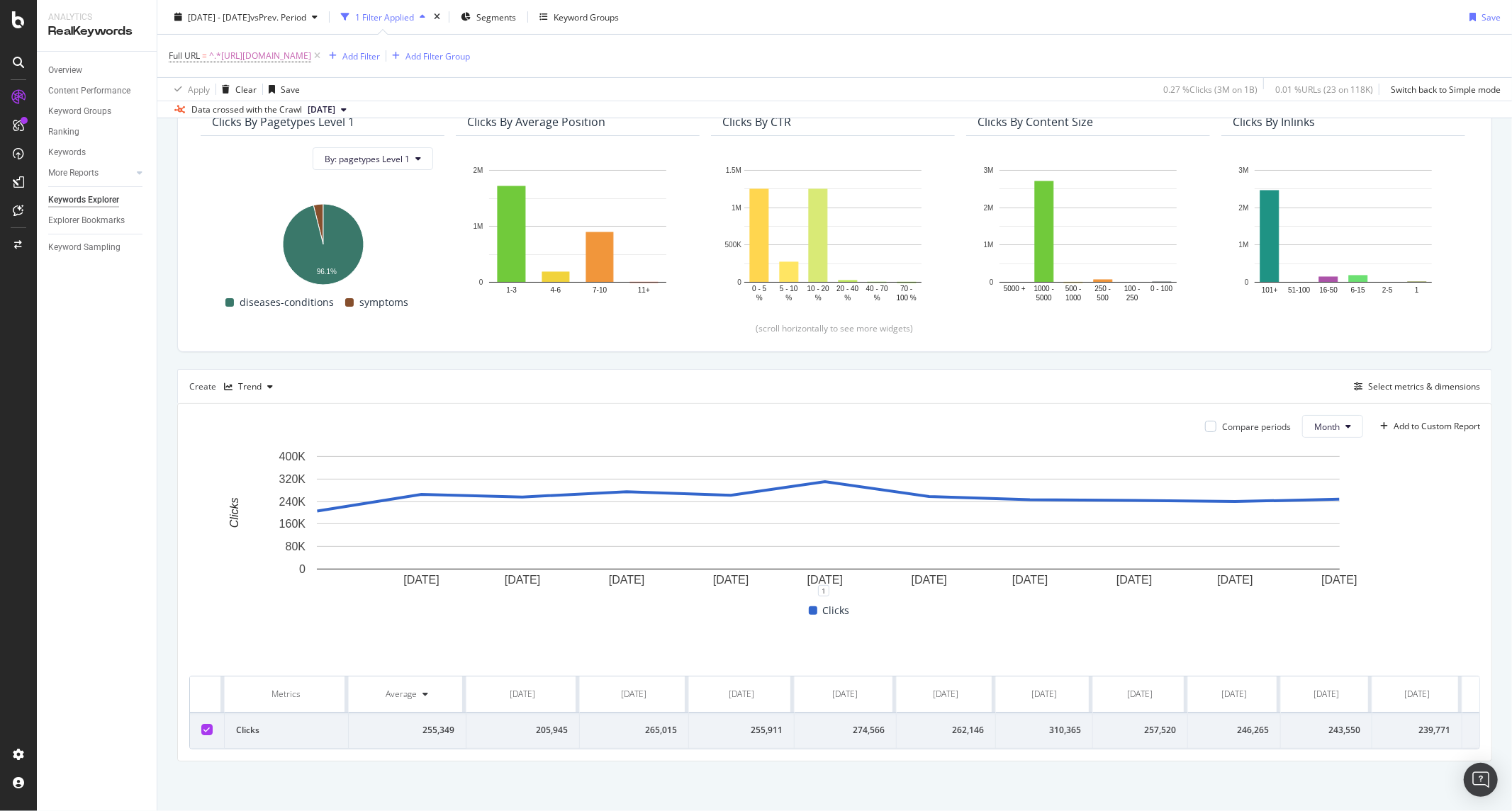
scroll to position [0, 83]
click at [1482, 20] on div "Save" at bounding box center [1491, 16] width 19 height 12
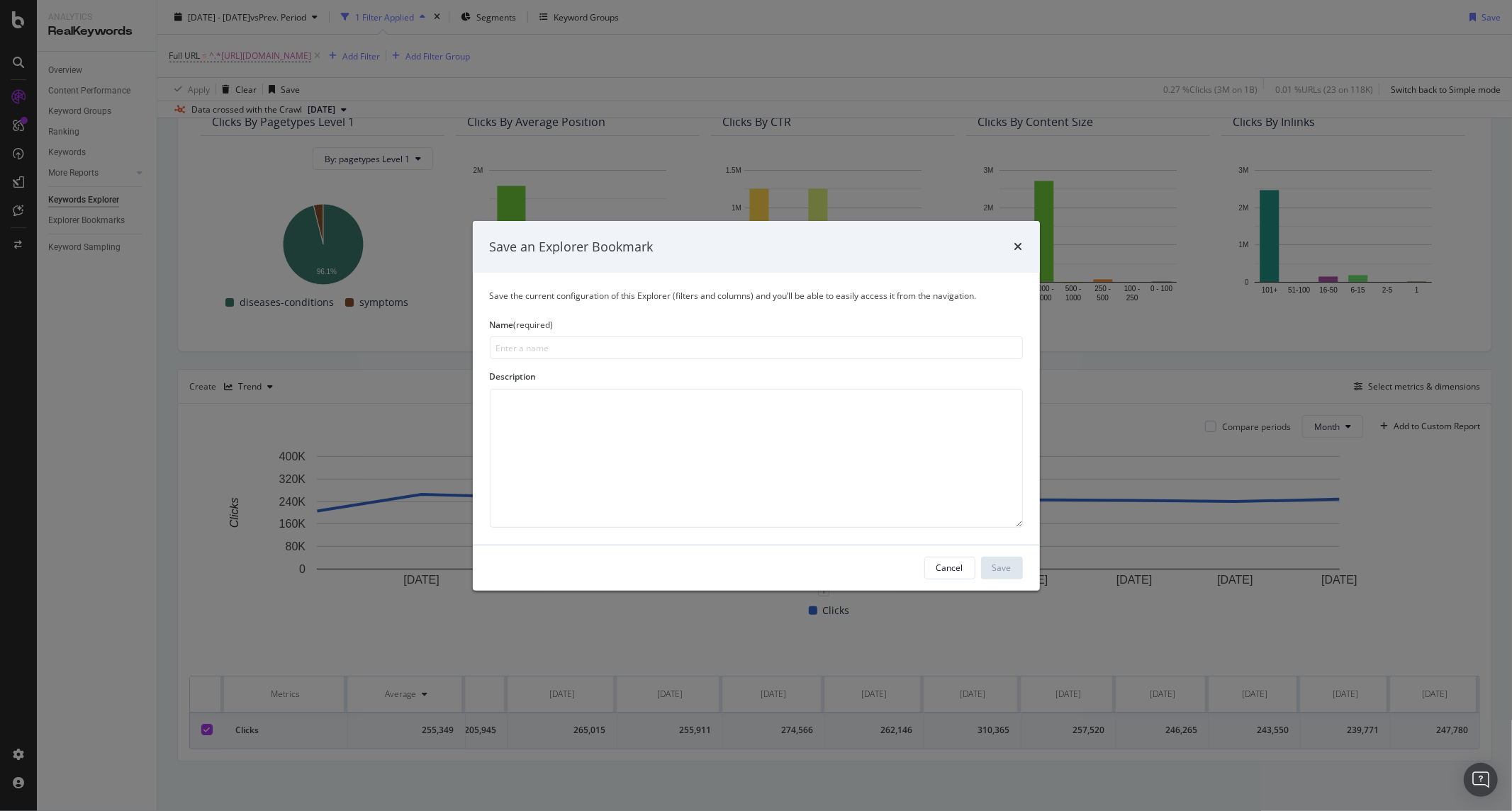
click at [544, 347] on input "modal" at bounding box center [756, 348] width 533 height 23
type input "C"
type input "CRC Test - /colon-cancer/"
click at [988, 574] on button "Save" at bounding box center [1002, 568] width 42 height 23
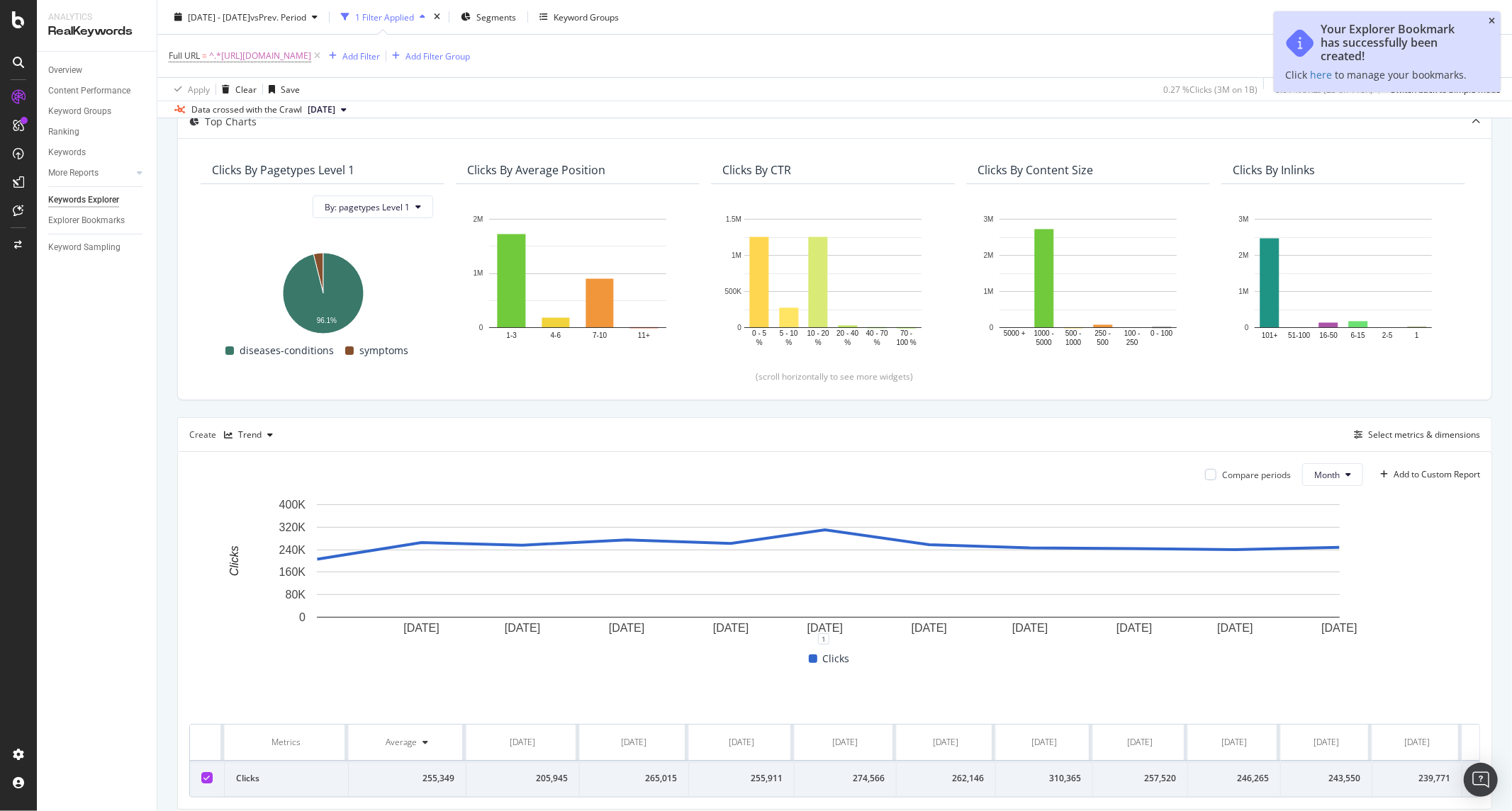
click at [1491, 20] on icon "close toast" at bounding box center [1491, 21] width 7 height 9
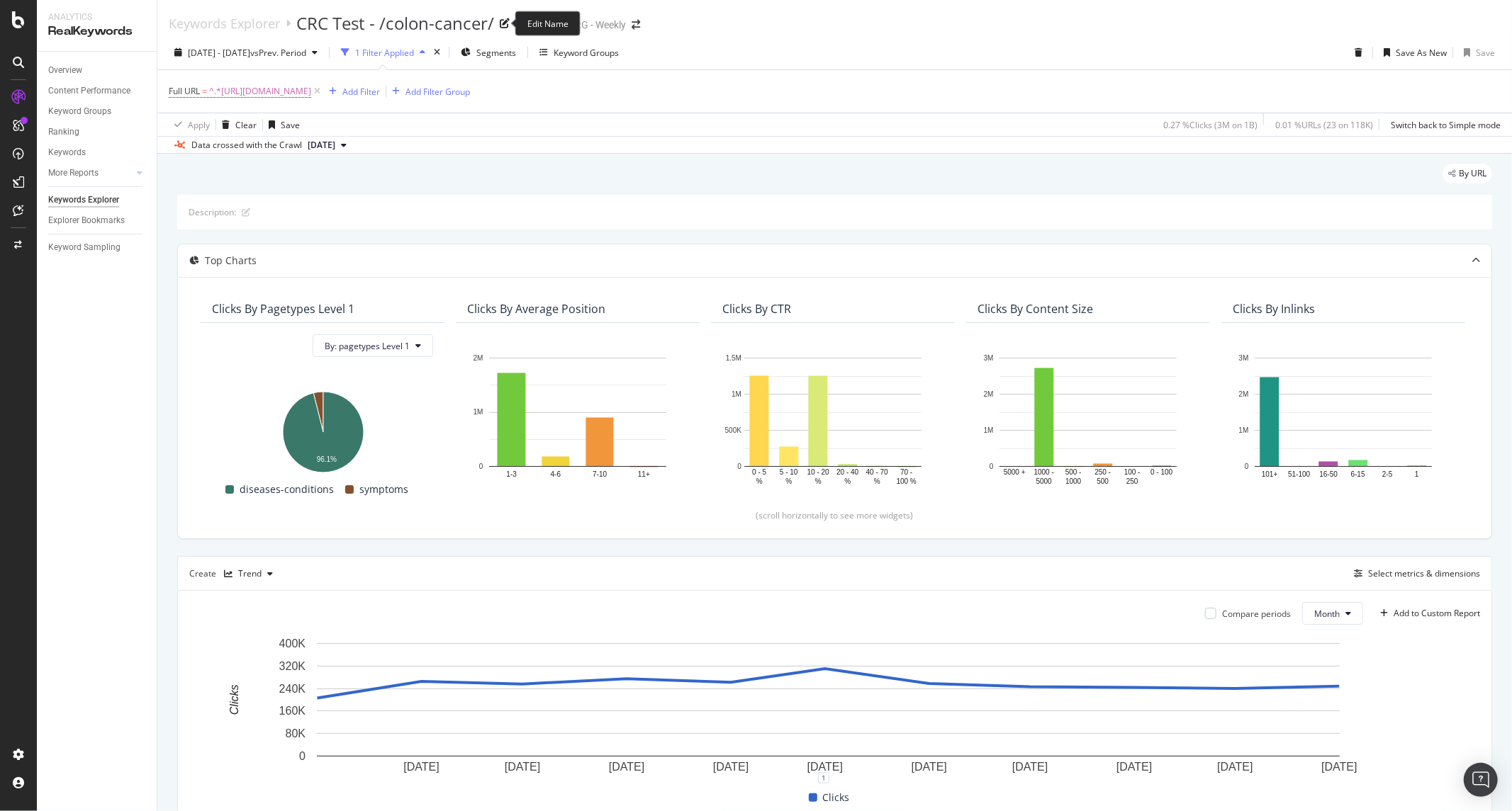
click at [399, 20] on div "CRC Test - /colon-cancer/" at bounding box center [395, 23] width 198 height 24
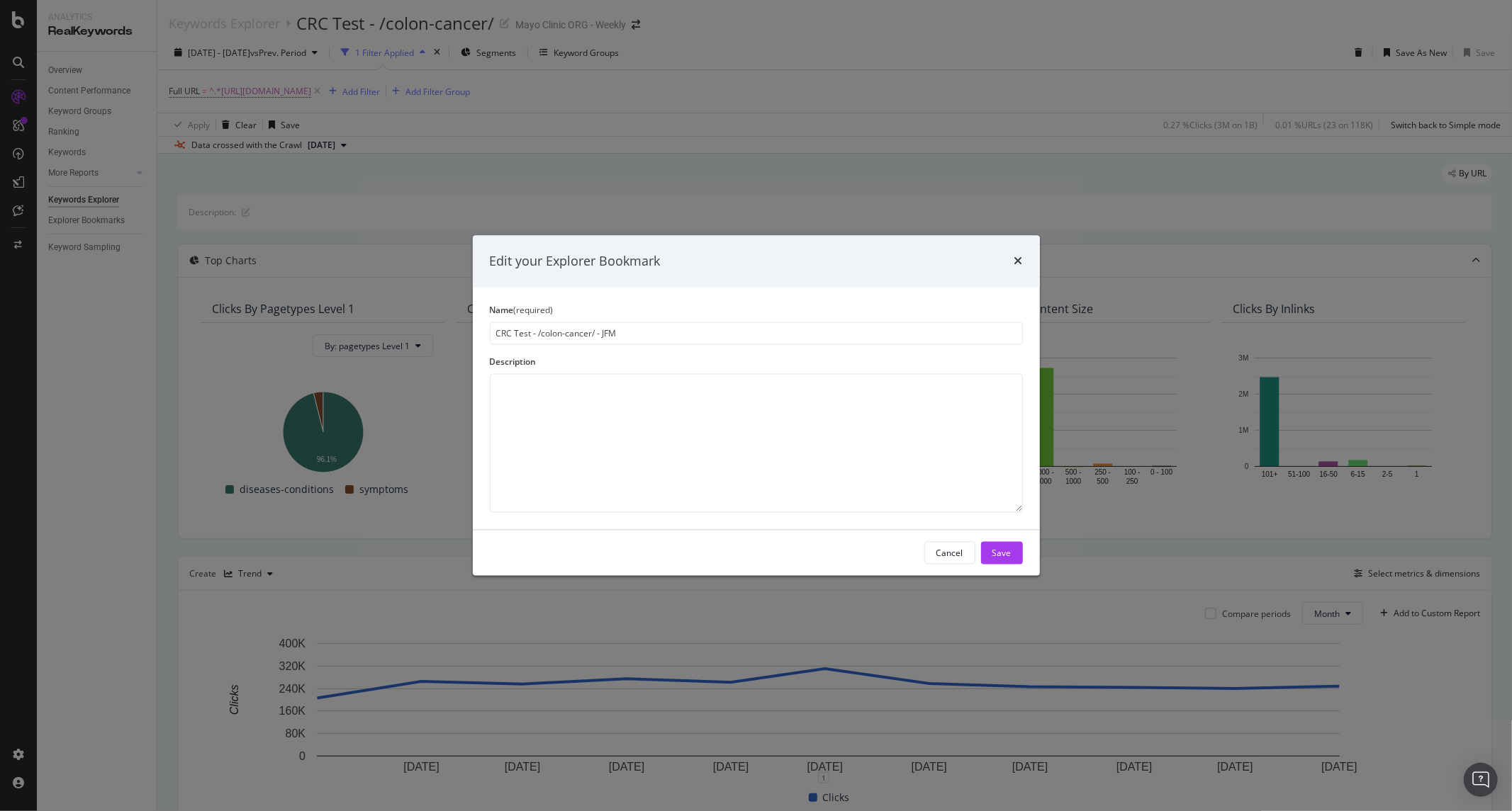
type input "CRC Test - /colon-cancer/ - JFM"
click at [998, 553] on div "Save" at bounding box center [1002, 553] width 19 height 12
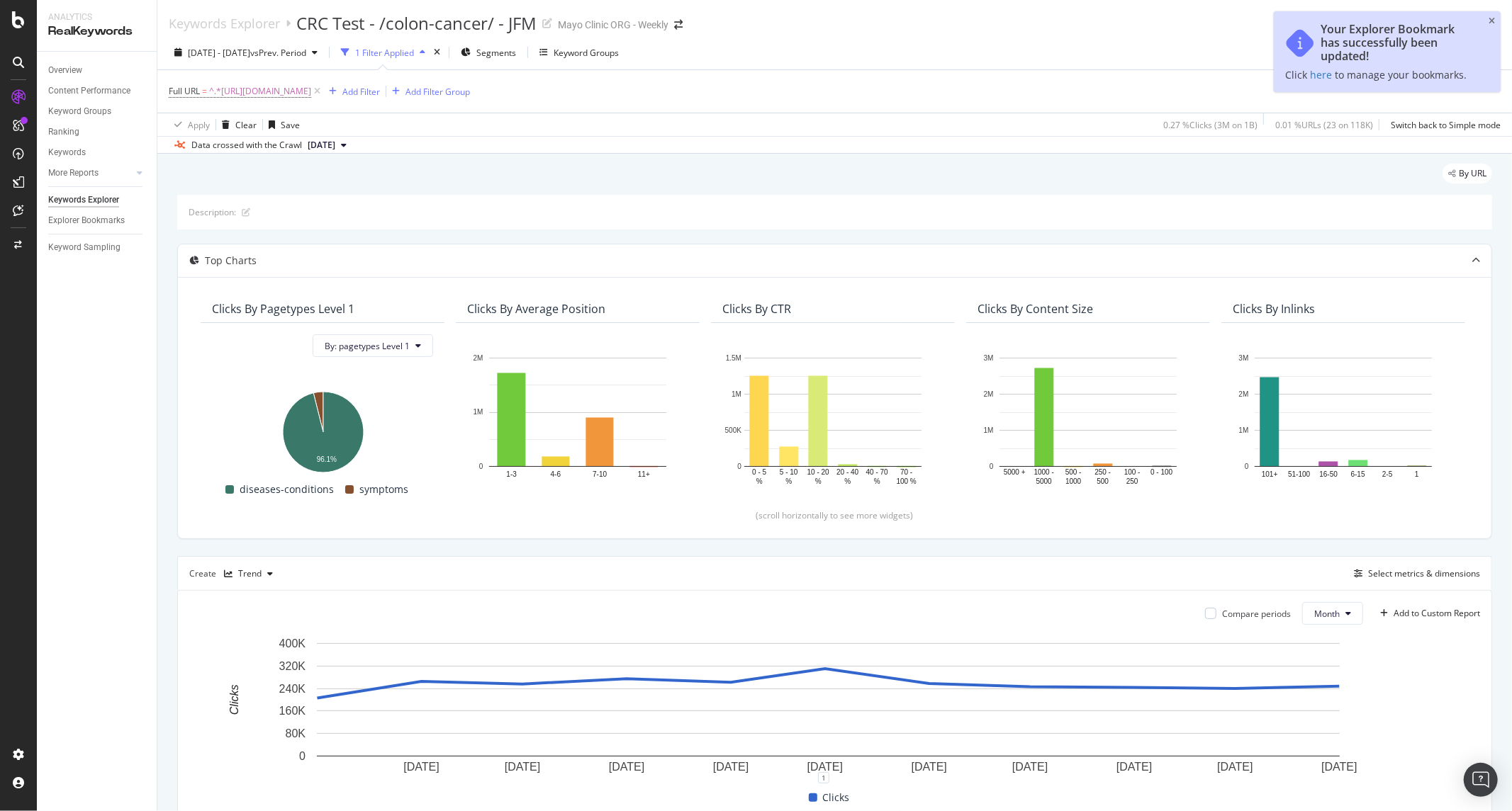
click at [1064, 41] on div "[DATE] - [DATE] vs Prev. Period 1 Filter Applied Segments Keyword Groups Save A…" at bounding box center [834, 55] width 1355 height 29
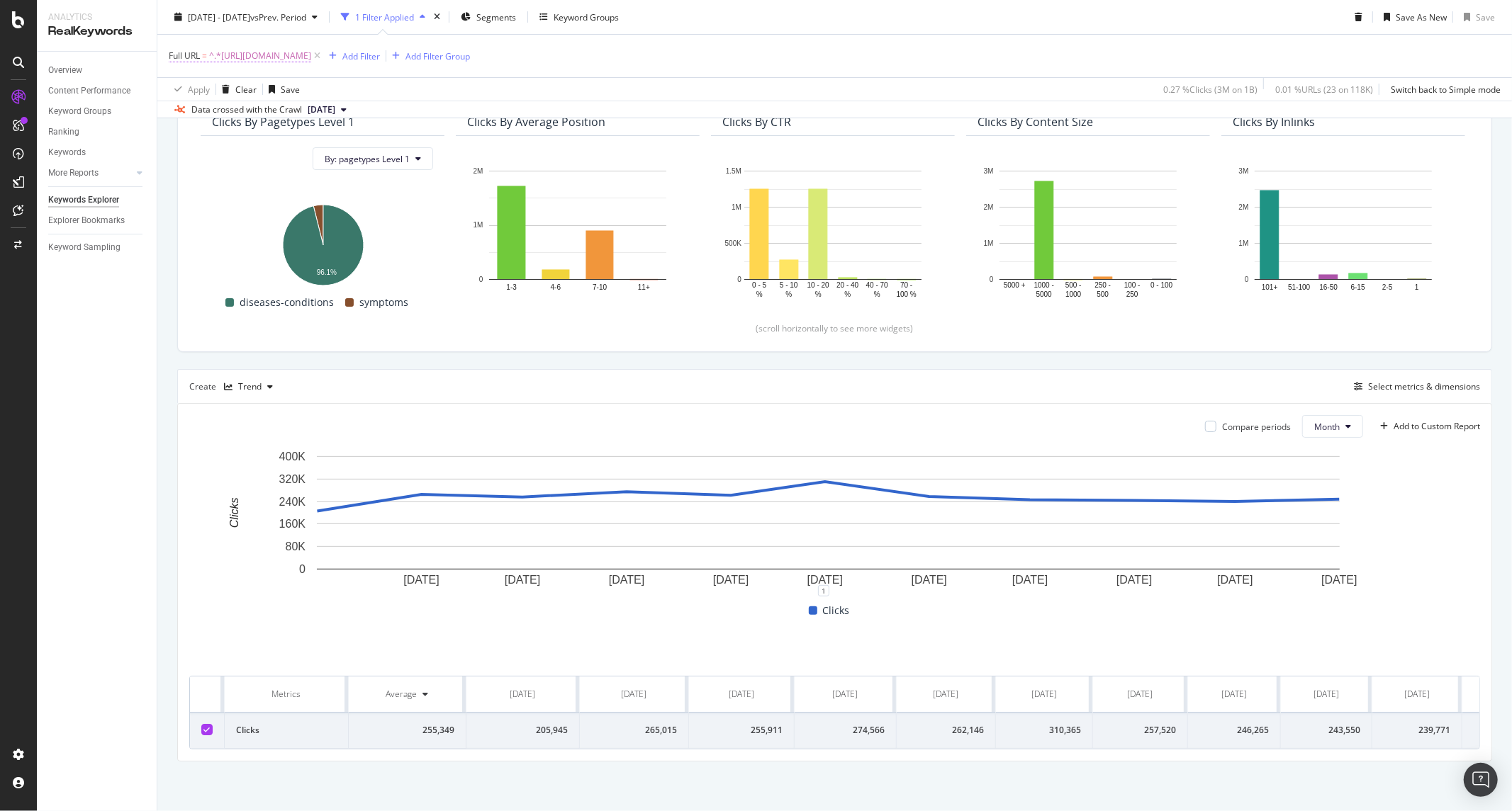
click at [311, 62] on span "^.*[URL][DOMAIN_NAME]" at bounding box center [260, 56] width 102 height 20
click at [214, 112] on input "[URL][DOMAIN_NAME]" at bounding box center [248, 114] width 134 height 23
click at [225, 114] on input "[URL][DOMAIN_NAME]" at bounding box center [248, 114] width 134 height 23
paste input "stage-4-colon-cancer/symptoms-causes/syc-20584697"
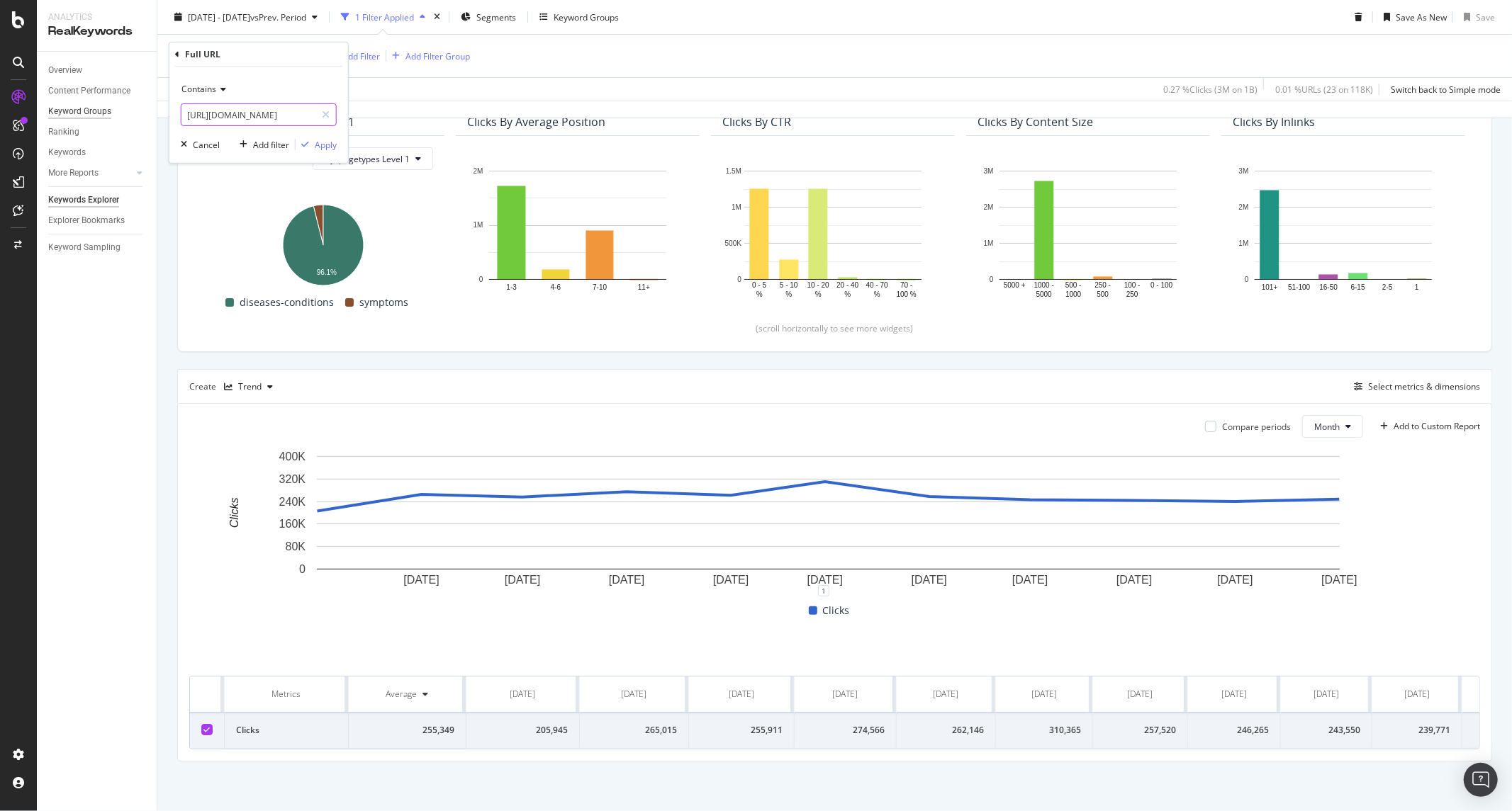
drag, startPoint x: 232, startPoint y: 116, endPoint x: 102, endPoint y: 103, distance: 130.6
click at [102, 103] on body "Analytics RealKeywords Overview Content Performance Keyword Groups Ranking Keyw…" at bounding box center [756, 405] width 1512 height 811
click at [251, 113] on input "[URL][DOMAIN_NAME]" at bounding box center [248, 114] width 134 height 23
drag, startPoint x: 236, startPoint y: 114, endPoint x: -16, endPoint y: 103, distance: 252.2
click at [0, 103] on html "Analytics RealKeywords Overview Content Performance Keyword Groups Ranking Keyw…" at bounding box center [756, 405] width 1512 height 811
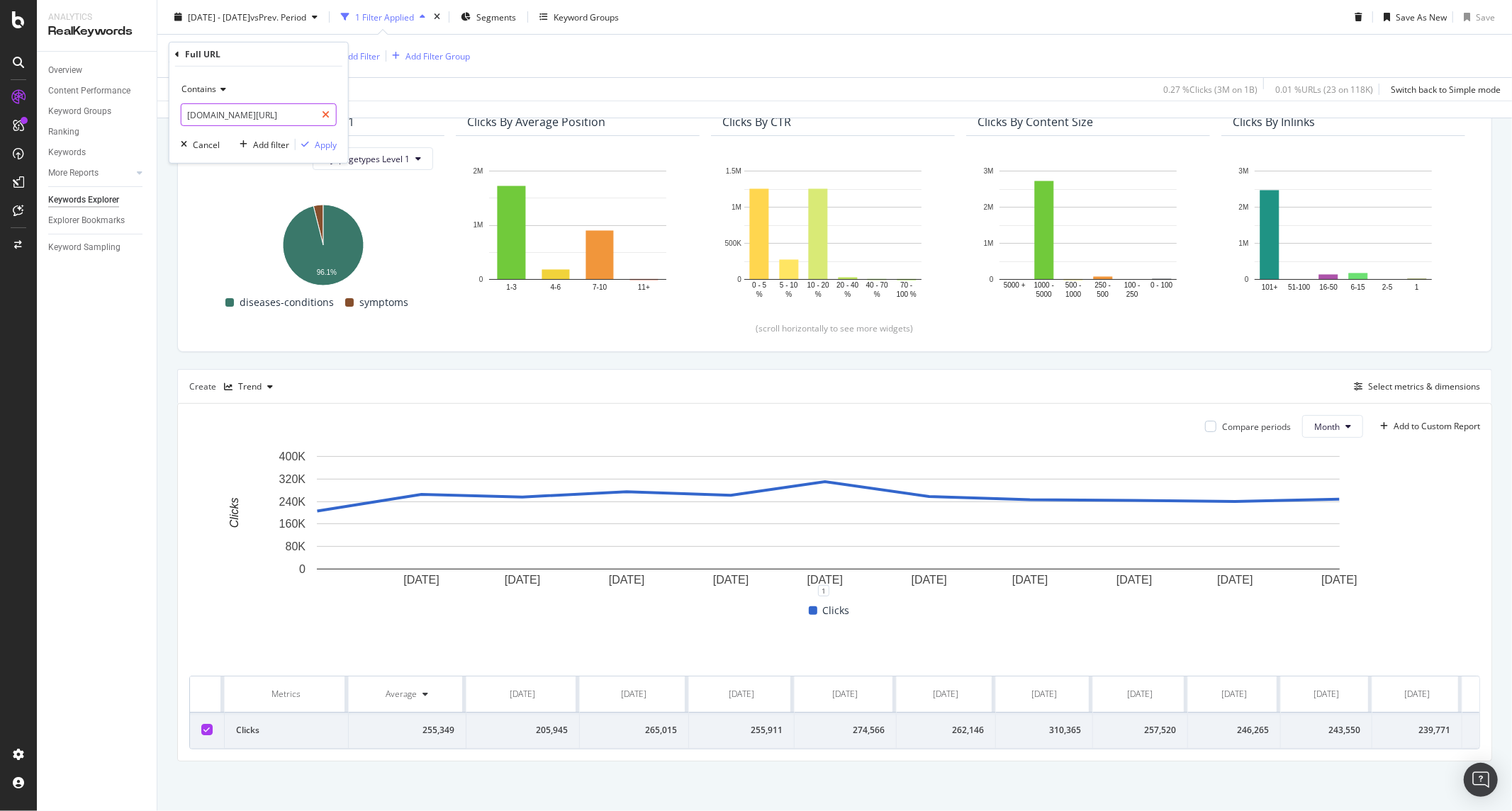
scroll to position [0, 231]
drag, startPoint x: 250, startPoint y: 110, endPoint x: 319, endPoint y: 110, distance: 69.0
click at [319, 110] on div "[DOMAIN_NAME][URL]" at bounding box center [258, 114] width 156 height 23
click at [252, 114] on input "[DOMAIN_NAME][URL]" at bounding box center [248, 114] width 134 height 23
click at [193, 112] on input "[DOMAIN_NAME][URL]" at bounding box center [248, 114] width 134 height 23
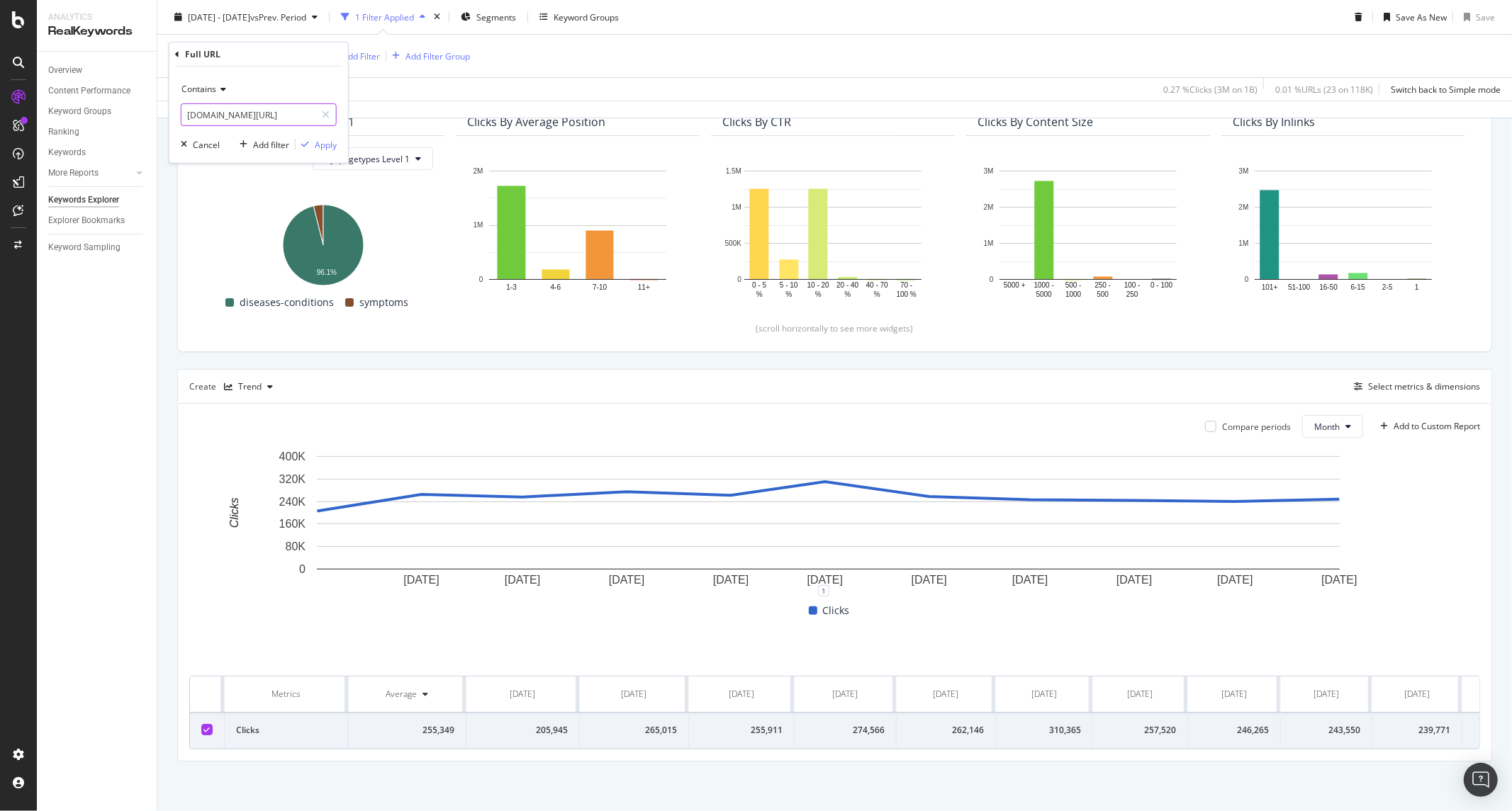
click at [275, 114] on input "[DOMAIN_NAME][URL]" at bounding box center [248, 114] width 134 height 23
drag, startPoint x: 289, startPoint y: 114, endPoint x: 308, endPoint y: 114, distance: 19.0
click at [308, 114] on input "[DOMAIN_NAME][URL]" at bounding box center [248, 114] width 134 height 23
drag, startPoint x: 251, startPoint y: 114, endPoint x: 239, endPoint y: 114, distance: 12.0
click at [250, 114] on input "[DOMAIN_NAME][URL]" at bounding box center [248, 114] width 134 height 23
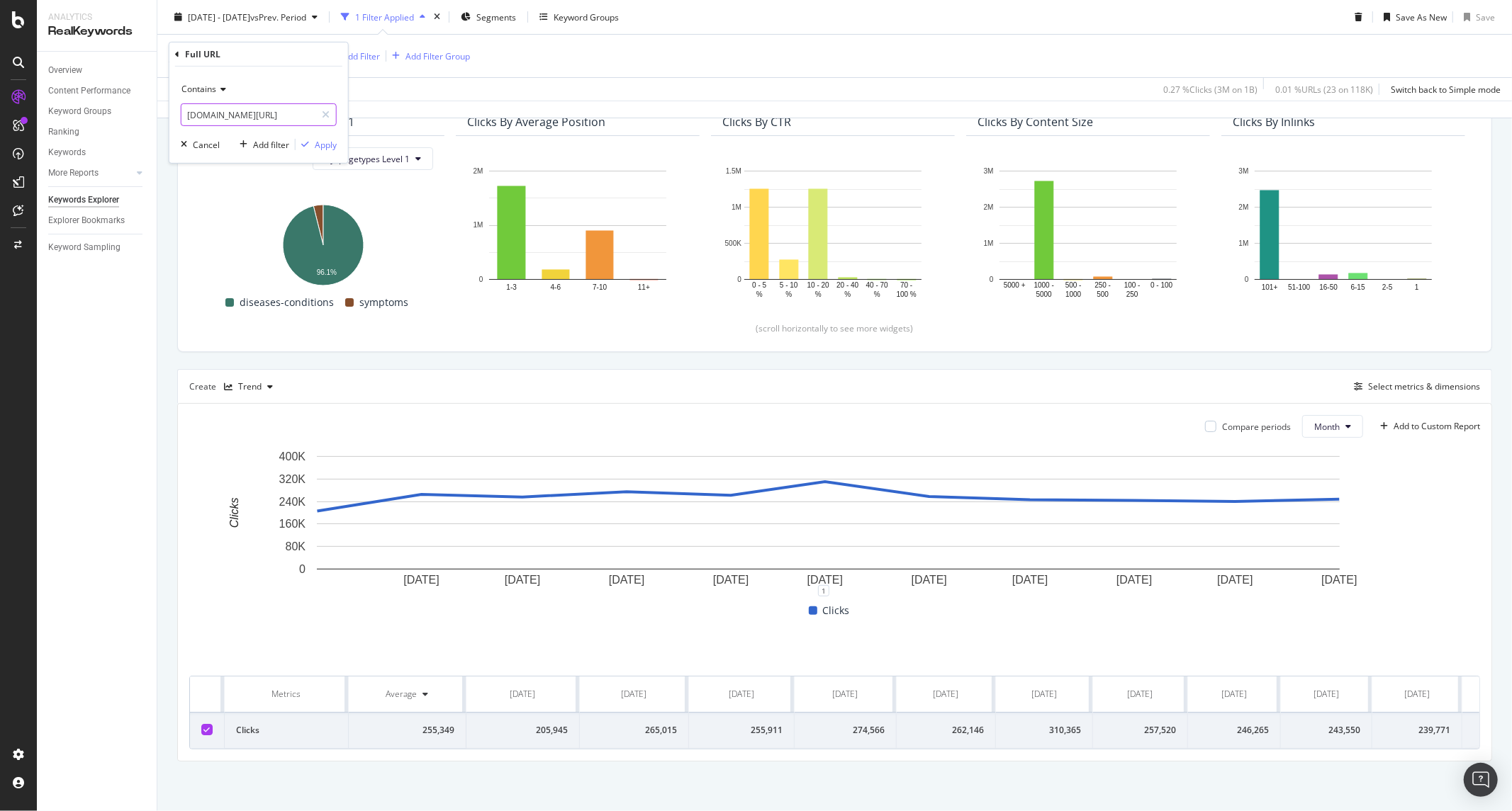
click at [194, 117] on input "[DOMAIN_NAME][URL]" at bounding box center [248, 114] width 134 height 23
drag, startPoint x: 193, startPoint y: 117, endPoint x: 526, endPoint y: 120, distance: 333.0
click at [526, 120] on body "Analytics RealKeywords Overview Content Performance Keyword Groups Ranking Keyw…" at bounding box center [756, 405] width 1512 height 811
type input "[DOMAIN_NAME][URL]"
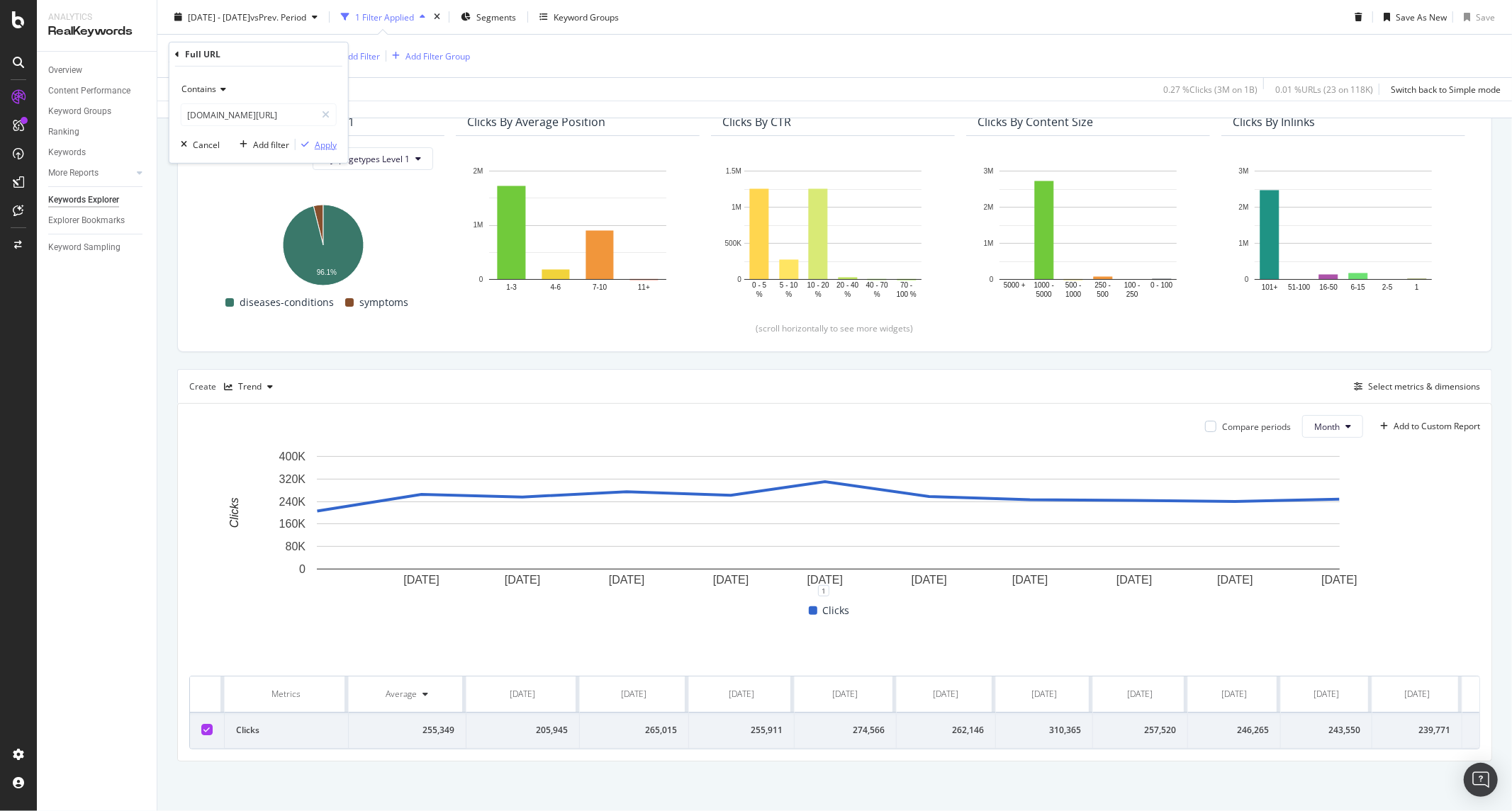
scroll to position [0, 0]
click at [328, 142] on div "Apply" at bounding box center [326, 144] width 22 height 12
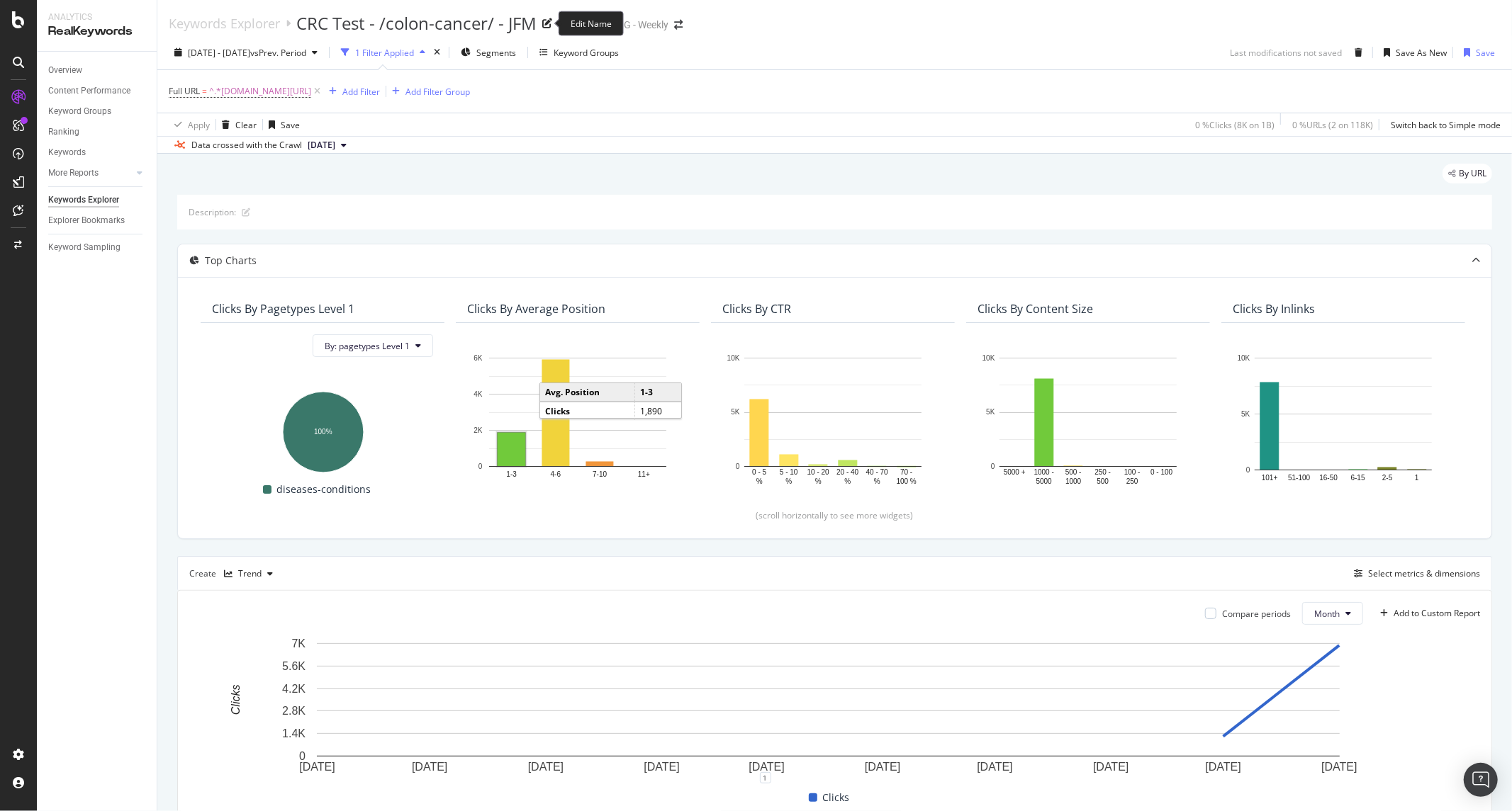
click at [440, 26] on div "CRC Test - /colon-cancer/ - JFM" at bounding box center [416, 23] width 240 height 24
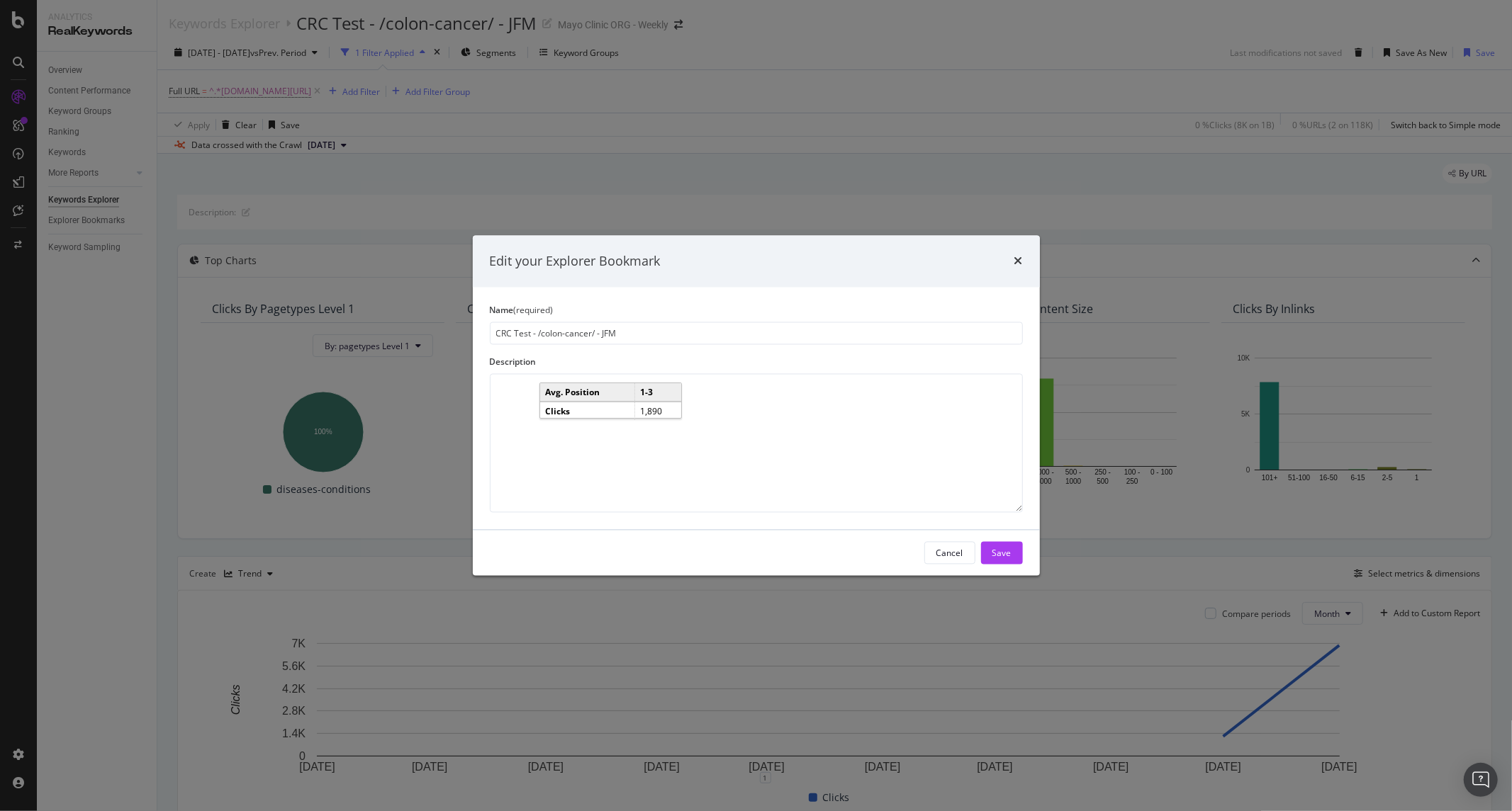
click at [1279, 90] on div "Edit your Explorer Bookmark Name (required) CRC Test - /colon-cancer/ - JFM Des…" at bounding box center [756, 405] width 1512 height 811
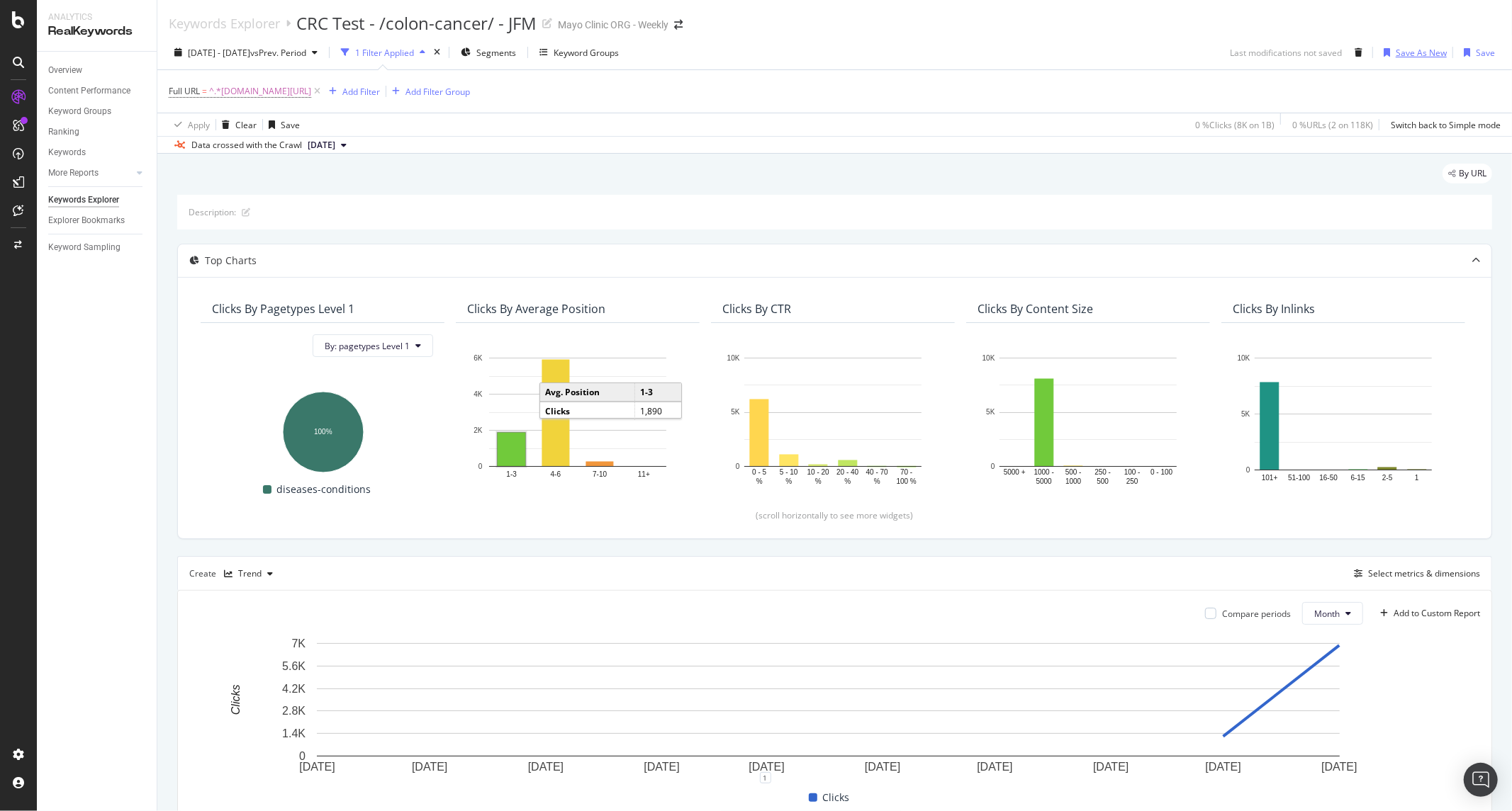
click at [1399, 57] on div "Save As New" at bounding box center [1422, 53] width 51 height 12
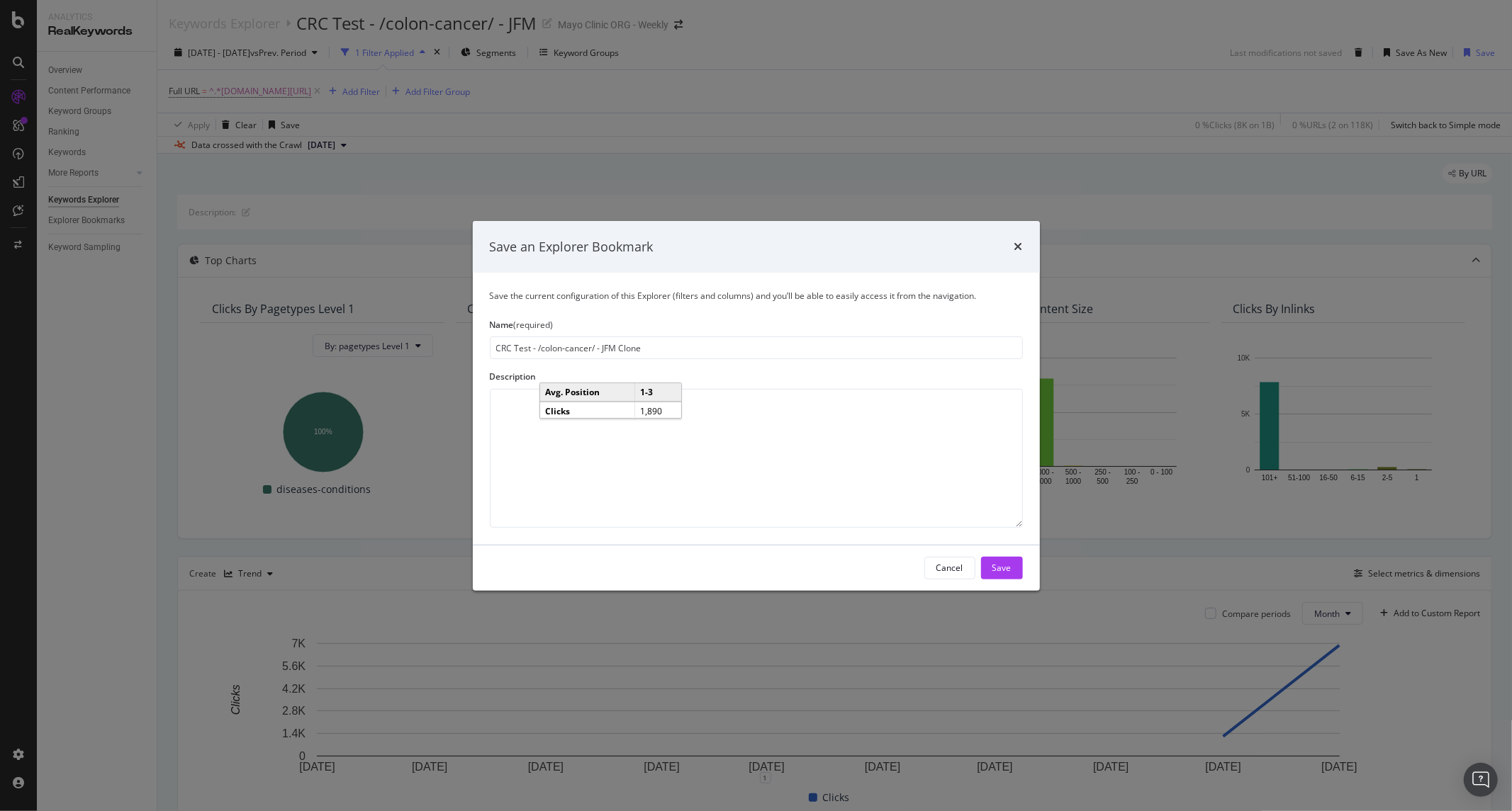
drag, startPoint x: 540, startPoint y: 349, endPoint x: 590, endPoint y: 349, distance: 50.0
click at [590, 349] on input "CRC Test - /colon-cancer/ - JFM Clone" at bounding box center [756, 348] width 533 height 23
click at [543, 345] on input "CRC Test - // - JFM Clone" at bounding box center [756, 348] width 533 height 23
type input "CRC Test - /stage-4-colon-cancer/ - JFM"
click at [1001, 570] on div "Save" at bounding box center [1002, 568] width 19 height 12
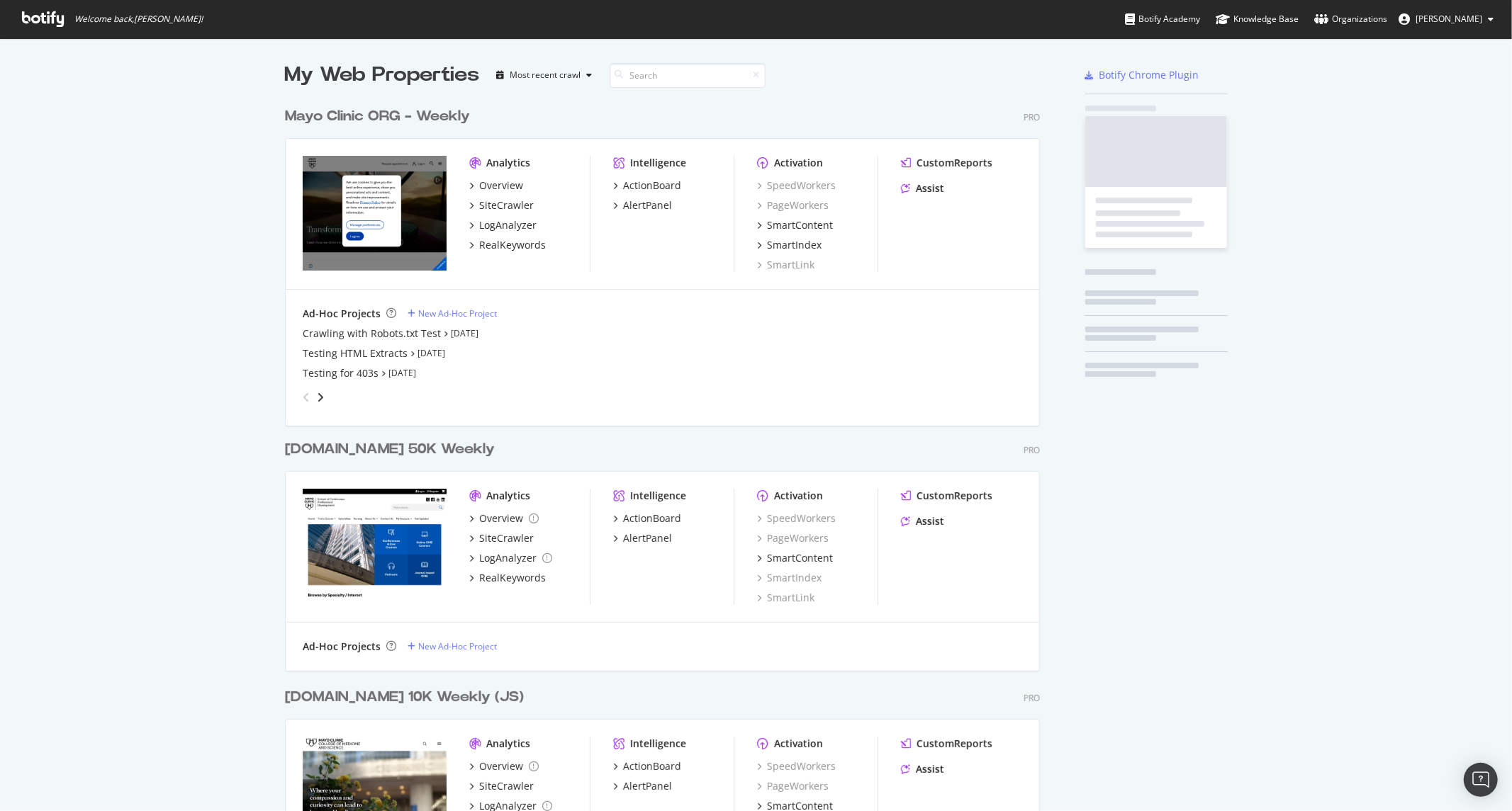
scroll to position [2013, 754]
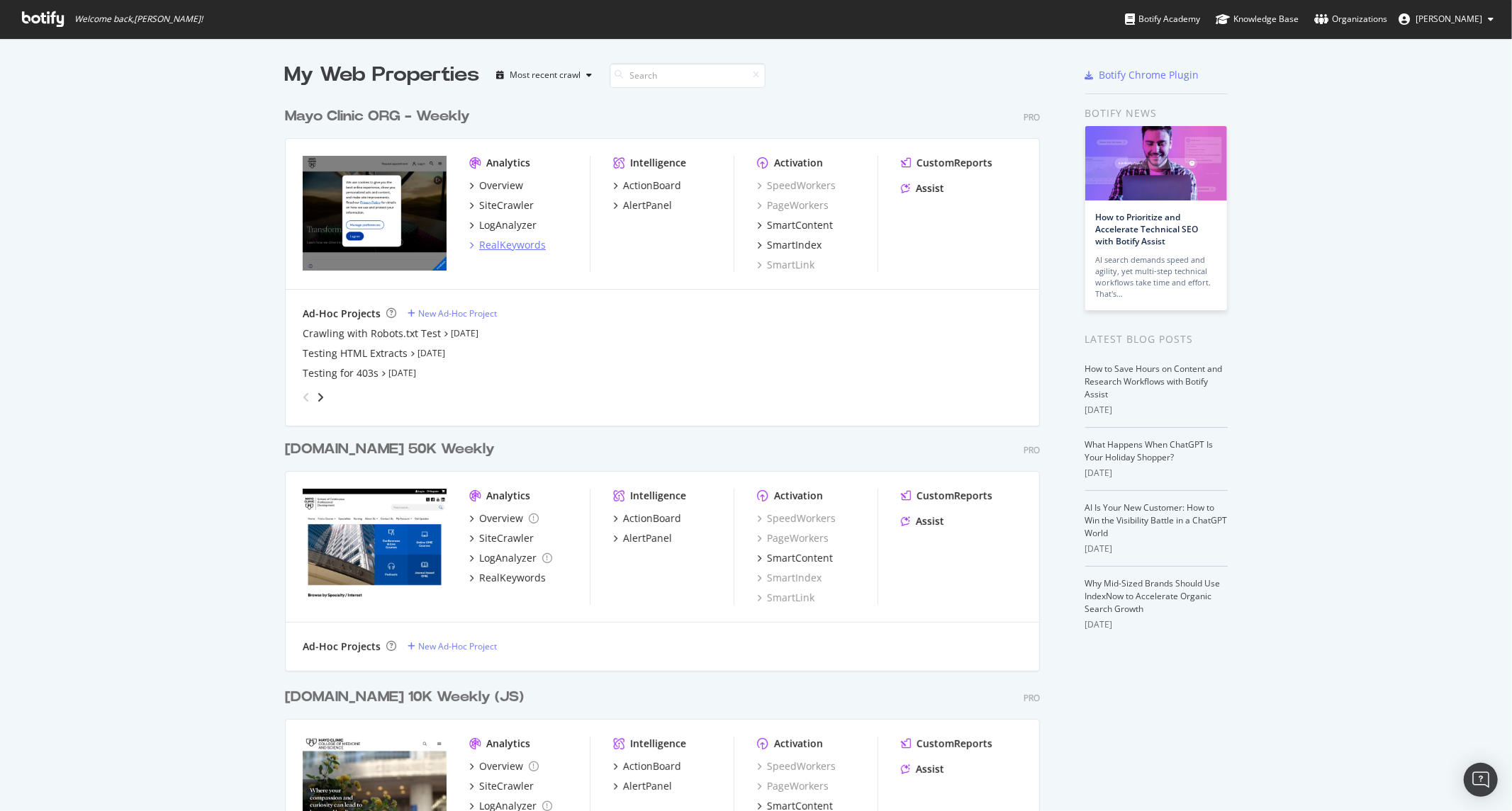
click at [505, 241] on div "RealKeywords" at bounding box center [513, 244] width 67 height 14
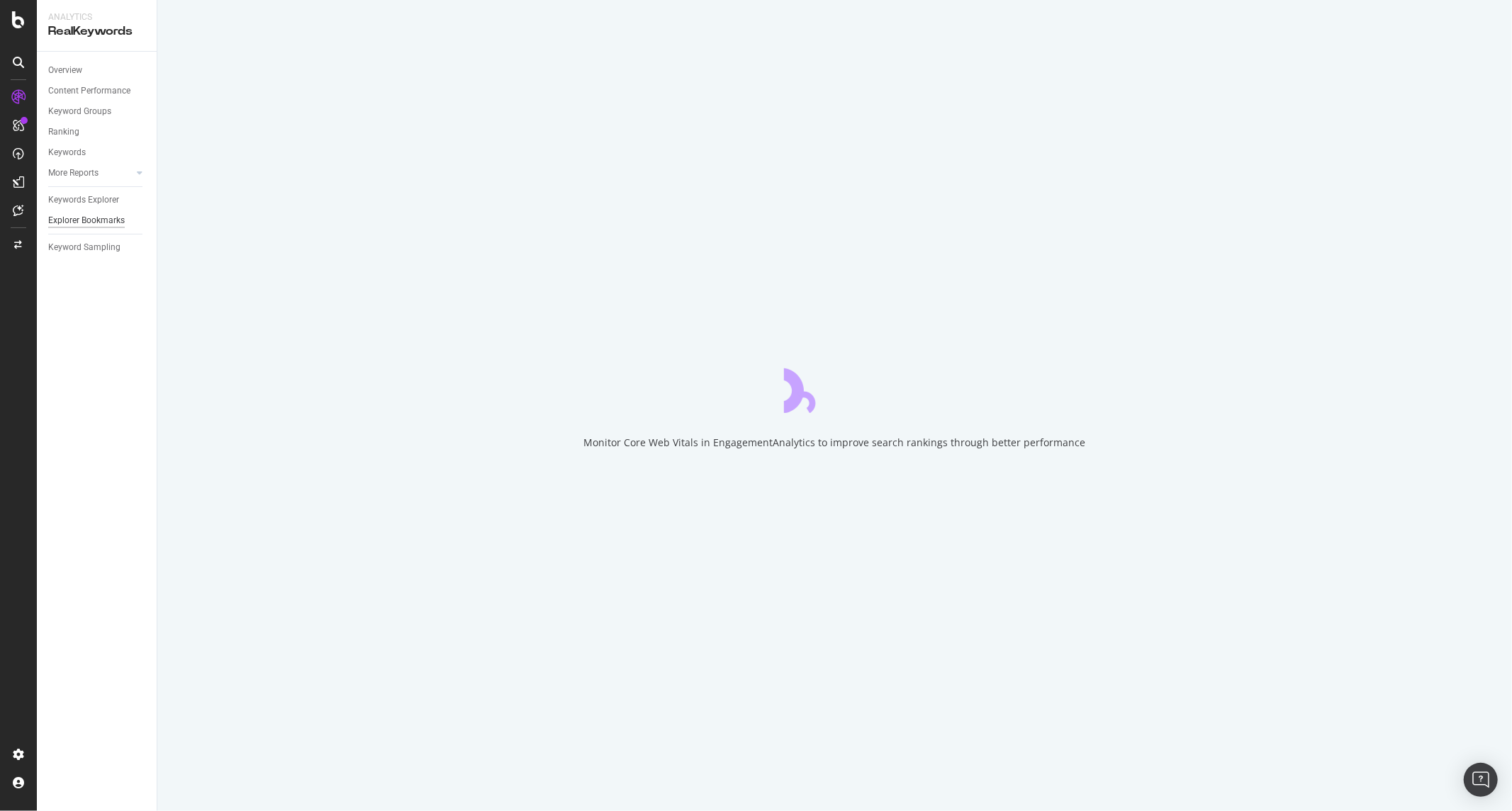
click at [82, 217] on div "Explorer Bookmarks" at bounding box center [87, 221] width 76 height 15
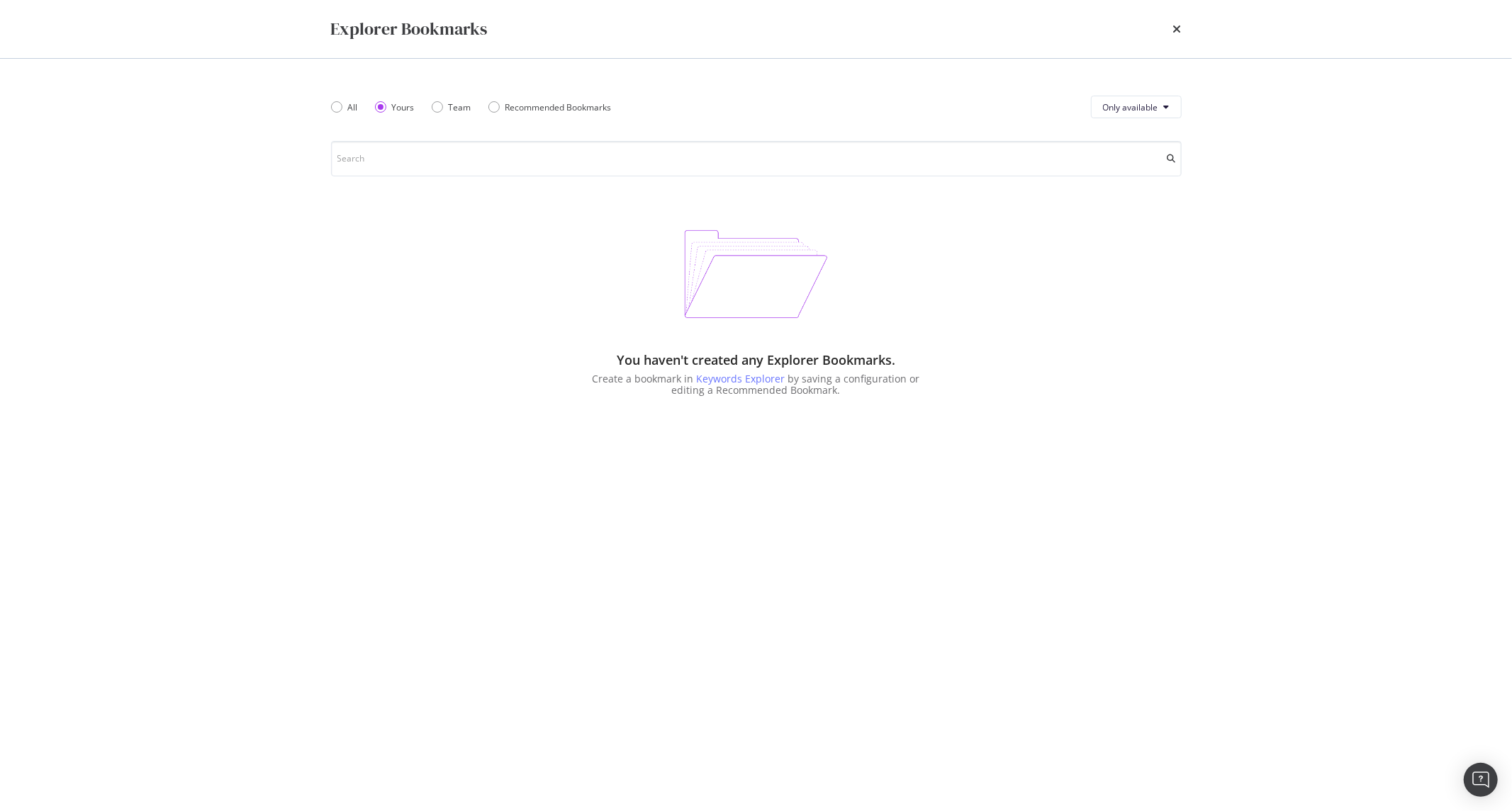
click at [1171, 24] on div "Explorer Bookmarks" at bounding box center [756, 29] width 851 height 24
click at [1175, 26] on icon "times" at bounding box center [1178, 29] width 9 height 11
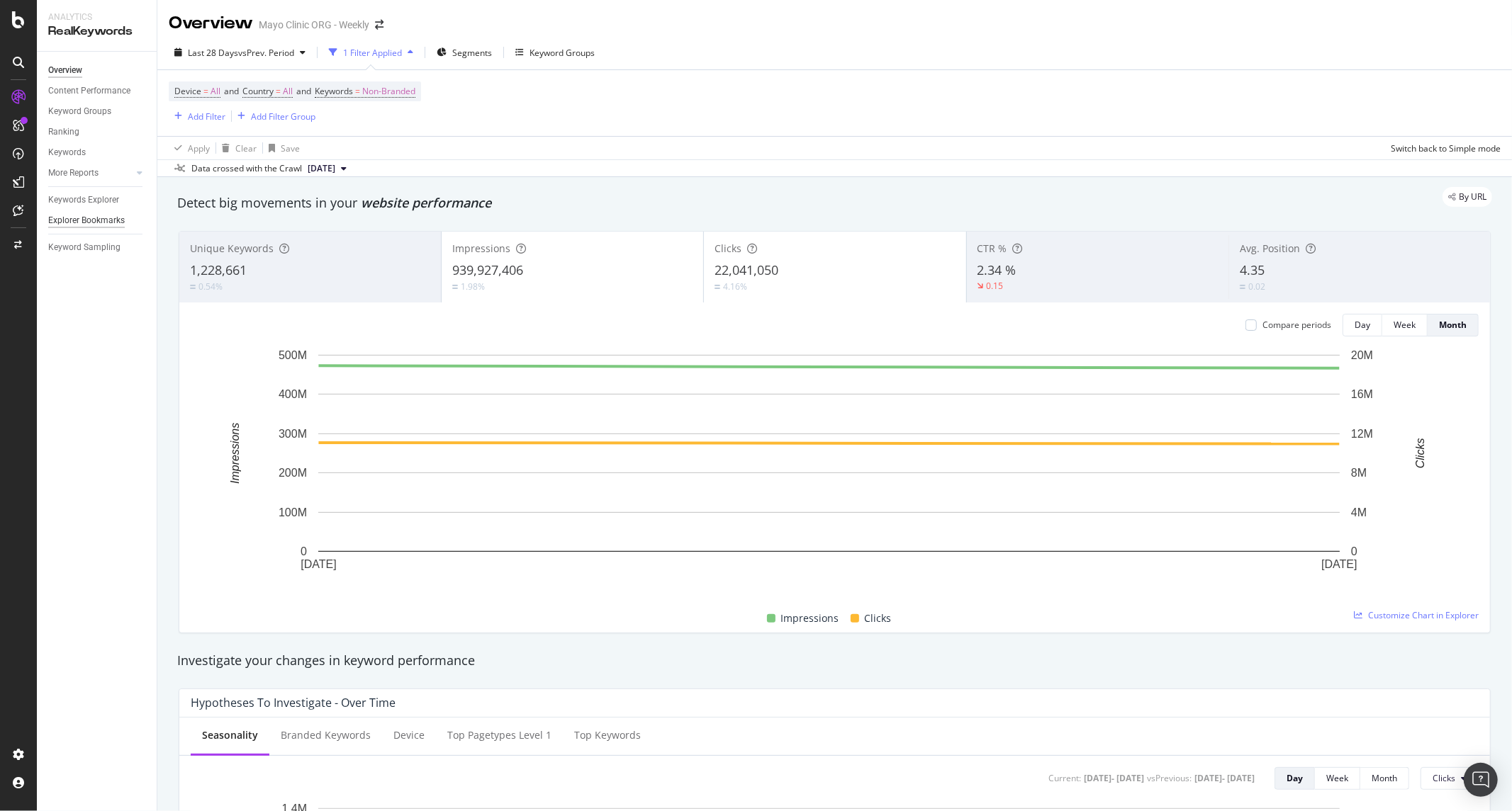
click at [74, 214] on div "Explorer Bookmarks" at bounding box center [87, 221] width 76 height 15
